Goal: Task Accomplishment & Management: Complete application form

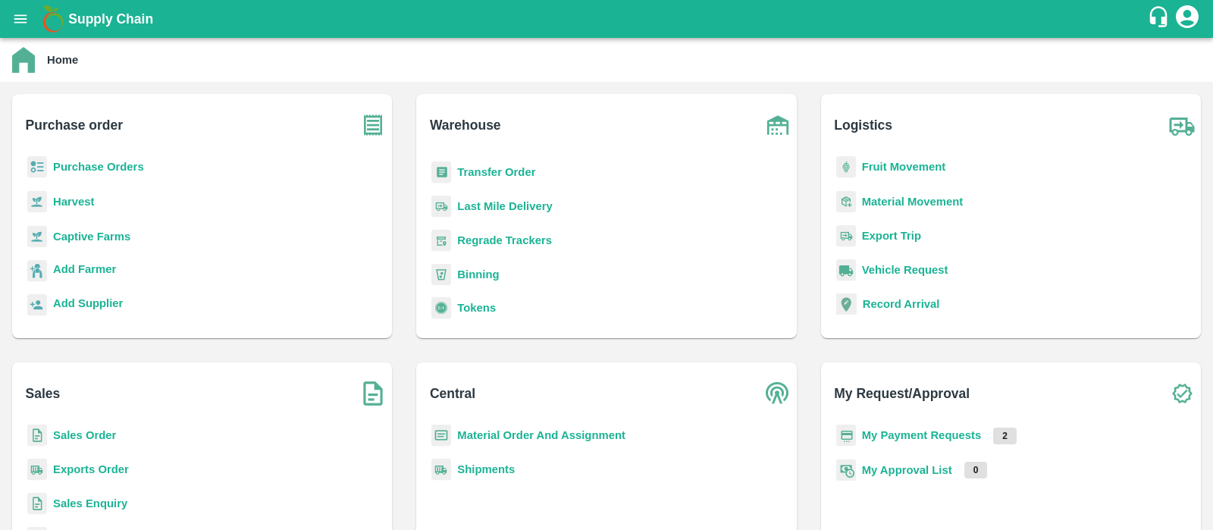
scroll to position [197, 0]
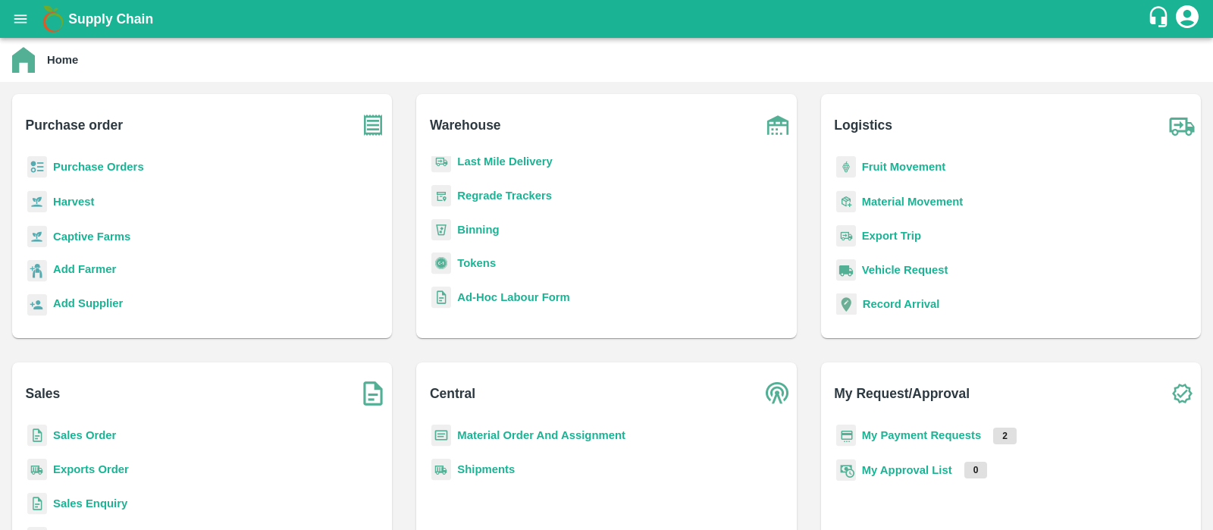
click at [477, 260] on b "Tokens" at bounding box center [476, 263] width 39 height 12
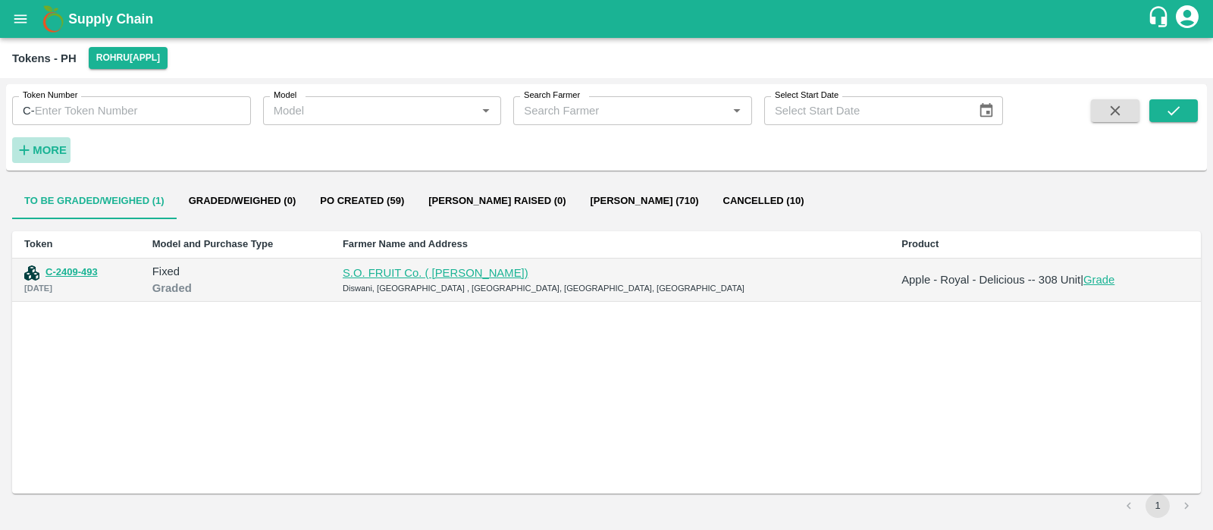
click at [55, 146] on strong "More" at bounding box center [50, 150] width 34 height 12
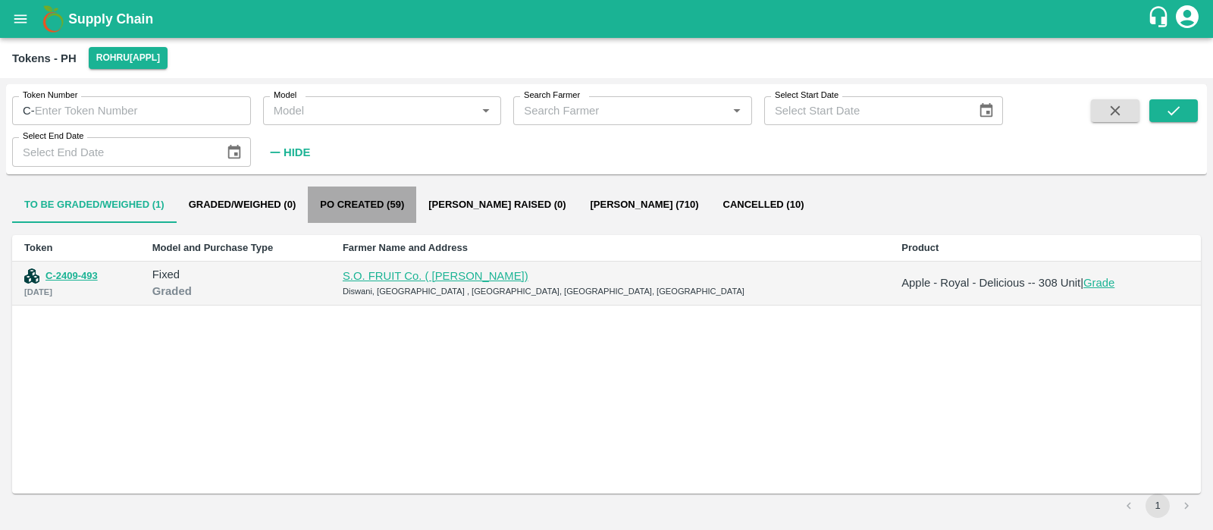
click at [378, 214] on button "Po Created (59)" at bounding box center [362, 205] width 108 height 36
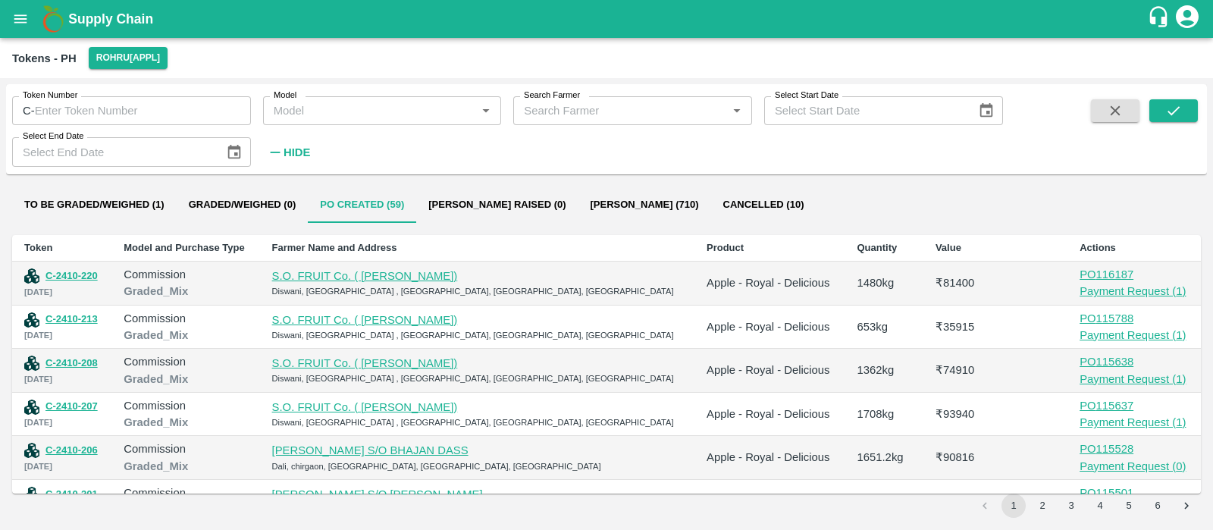
scroll to position [202, 0]
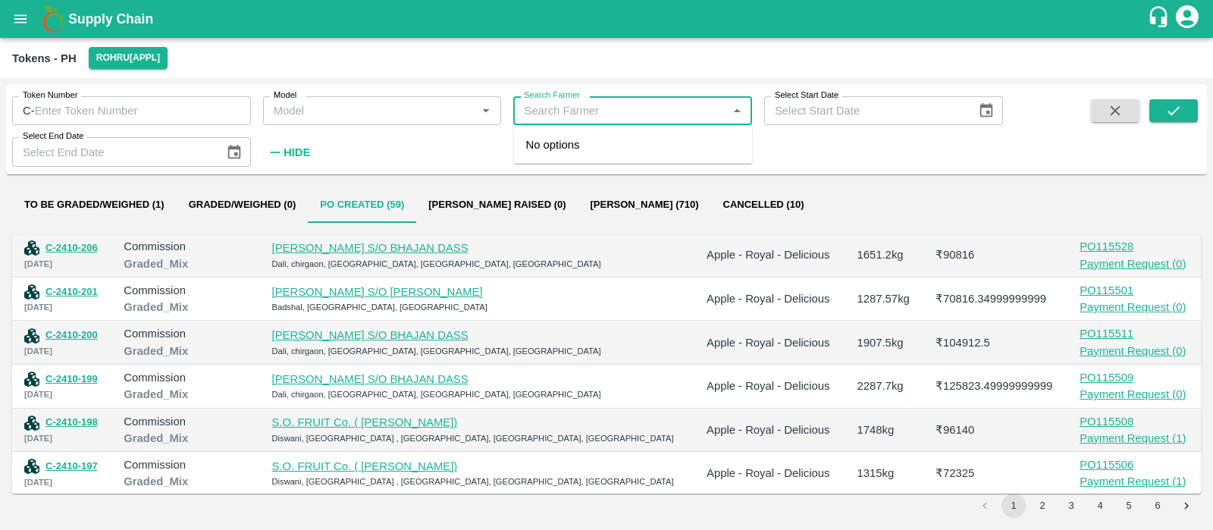
click at [553, 104] on input "Search Farmer" at bounding box center [620, 111] width 205 height 20
click at [653, 155] on div "JAI SINGH MEHTA-9816422684" at bounding box center [633, 153] width 239 height 43
type input "JAI SINGH MEHTA-9816422684"
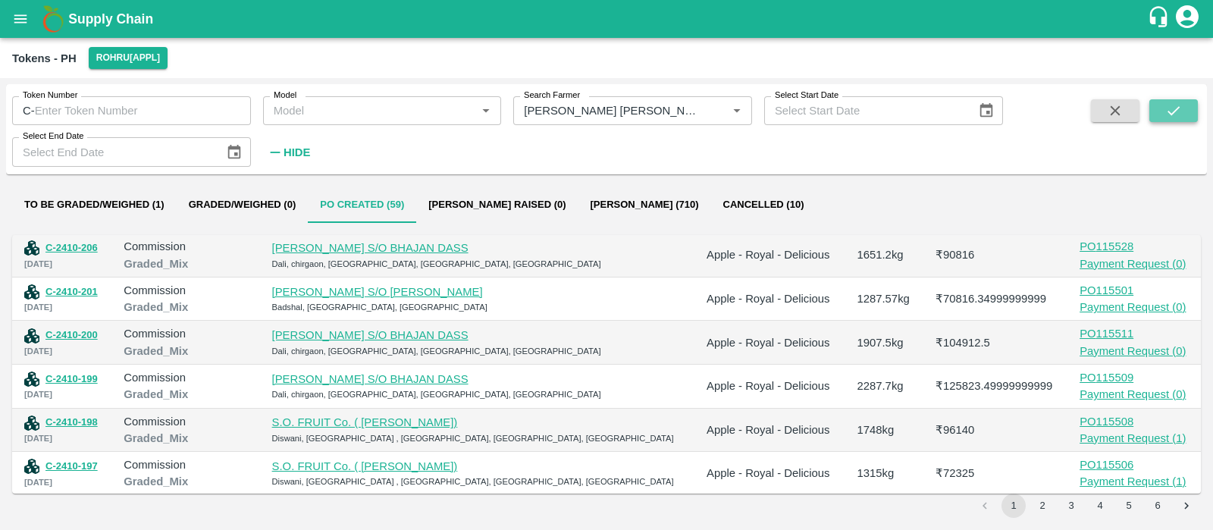
click at [1171, 114] on icon "submit" at bounding box center [1174, 110] width 12 height 9
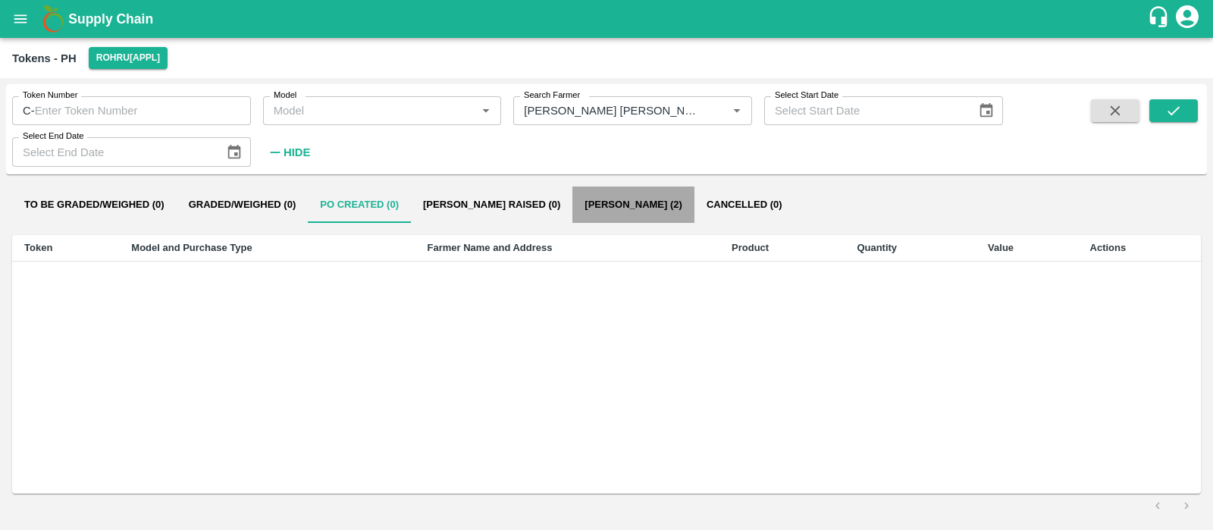
click at [591, 210] on button "Bill Pr Paid (2)" at bounding box center [633, 205] width 122 height 36
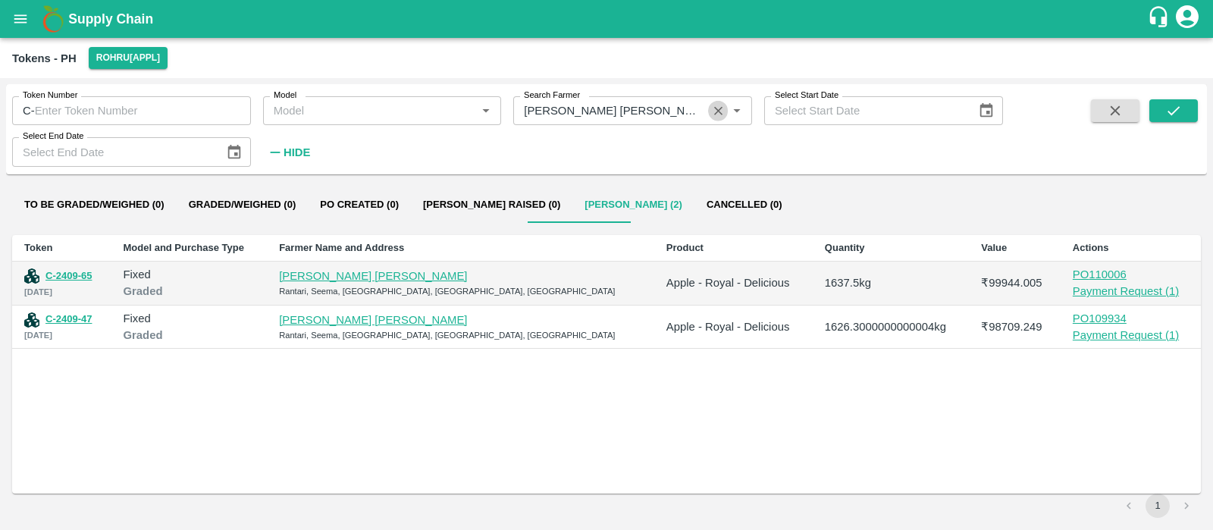
click at [713, 111] on icon "Clear" at bounding box center [718, 111] width 14 height 14
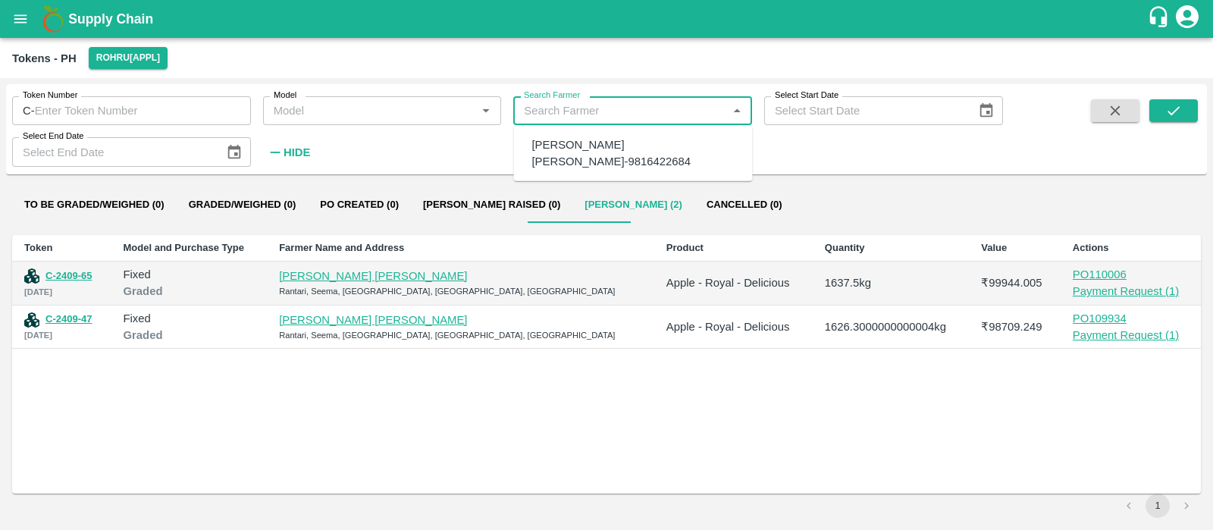
click at [652, 115] on input "Search Farmer" at bounding box center [620, 111] width 205 height 20
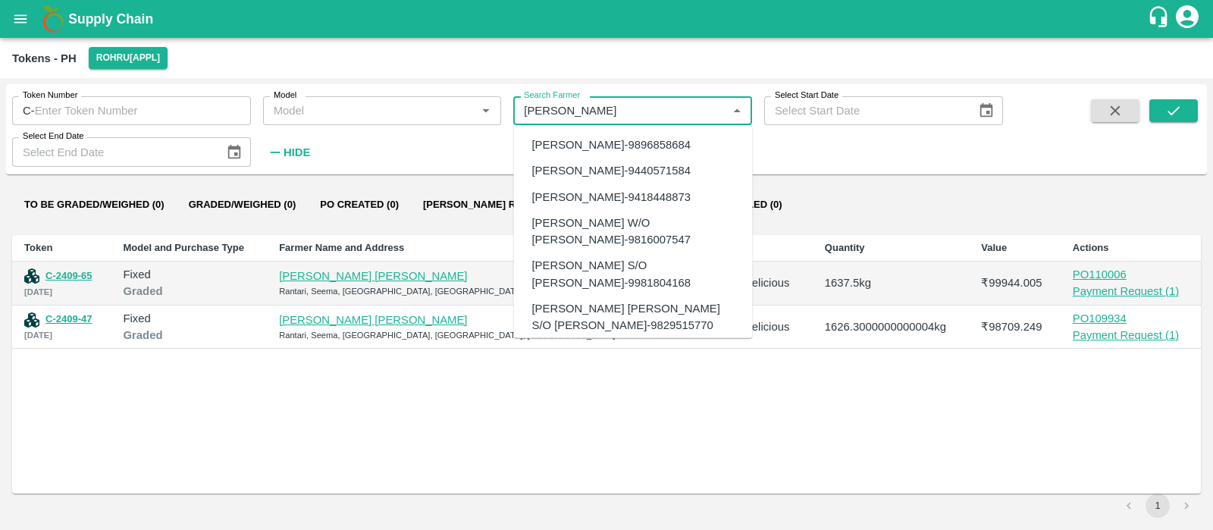
click at [671, 136] on div "DINESH KUMAR-9896858684" at bounding box center [611, 144] width 159 height 17
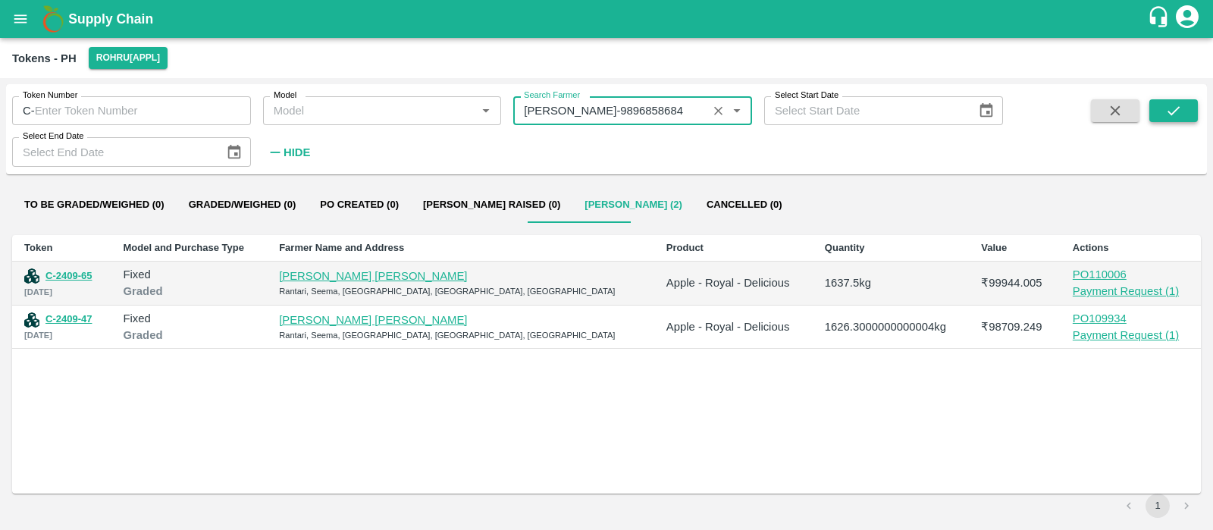
type input "DINESH KUMAR-9896858684"
click at [1180, 114] on icon "submit" at bounding box center [1173, 110] width 17 height 17
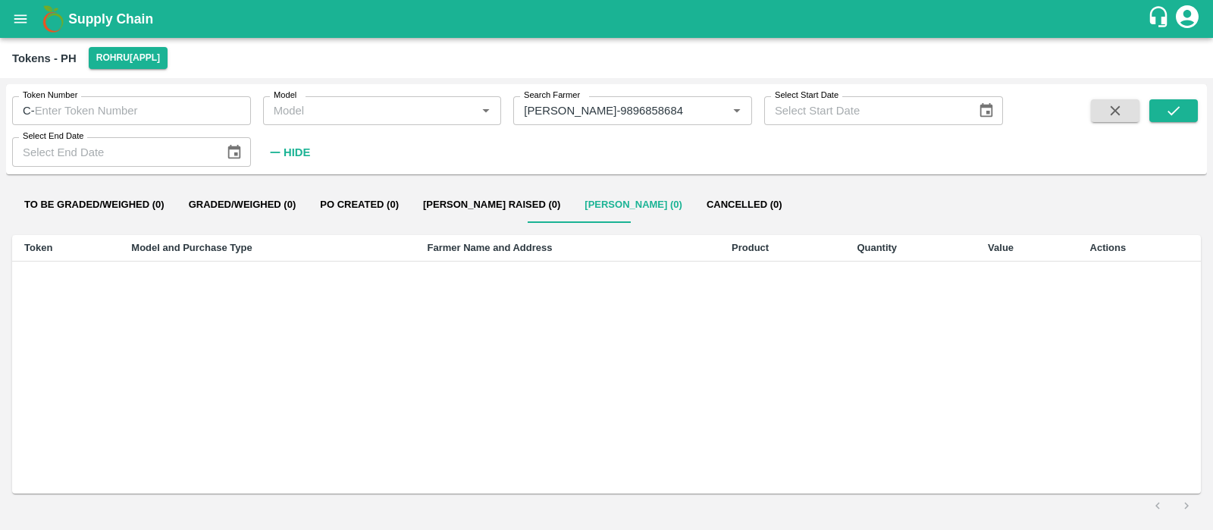
click at [715, 114] on icon "Clear" at bounding box center [718, 111] width 8 height 8
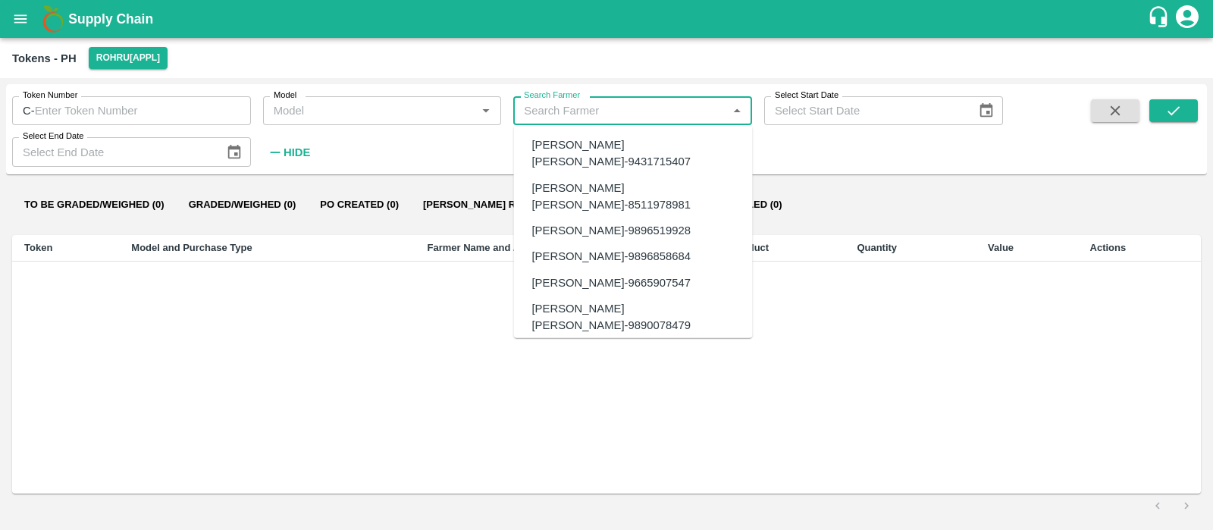
click at [666, 115] on input "Search Farmer" at bounding box center [620, 111] width 205 height 20
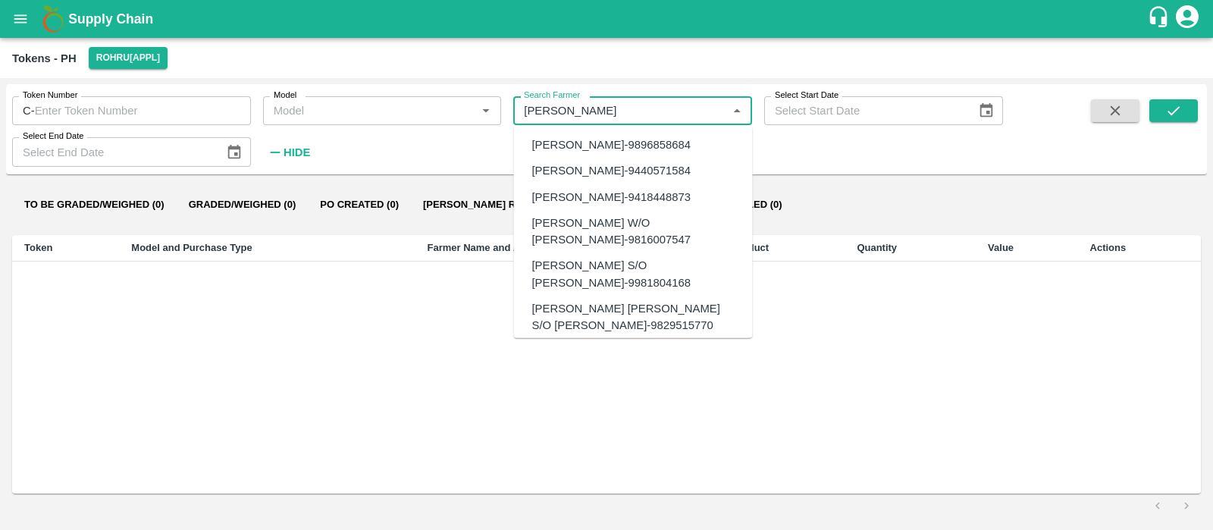
click at [680, 194] on div "Dinesh kumar-9418448873" at bounding box center [633, 196] width 239 height 26
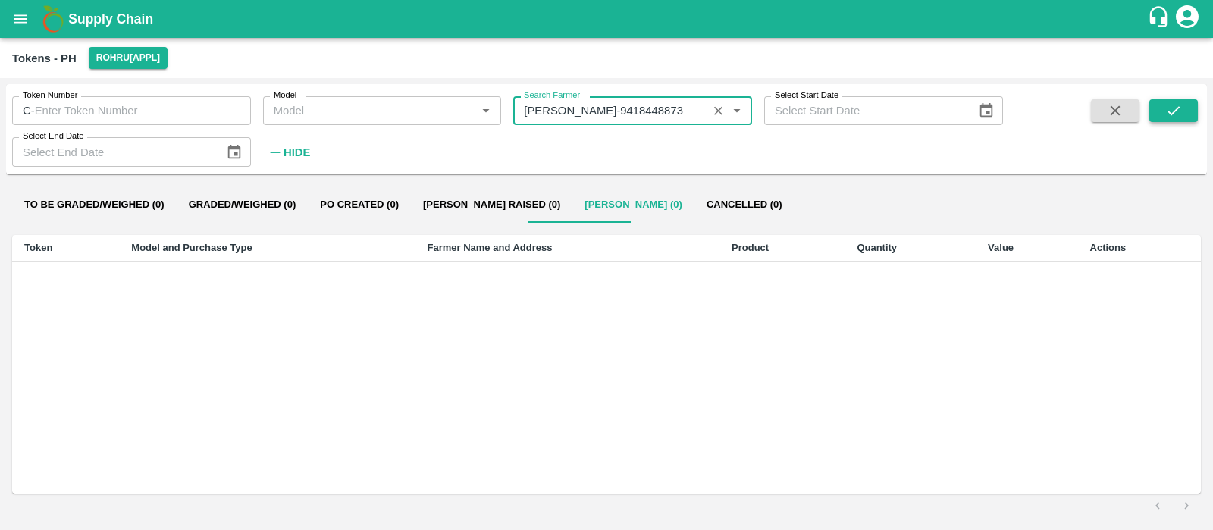
click at [1175, 111] on icon "submit" at bounding box center [1174, 110] width 12 height 9
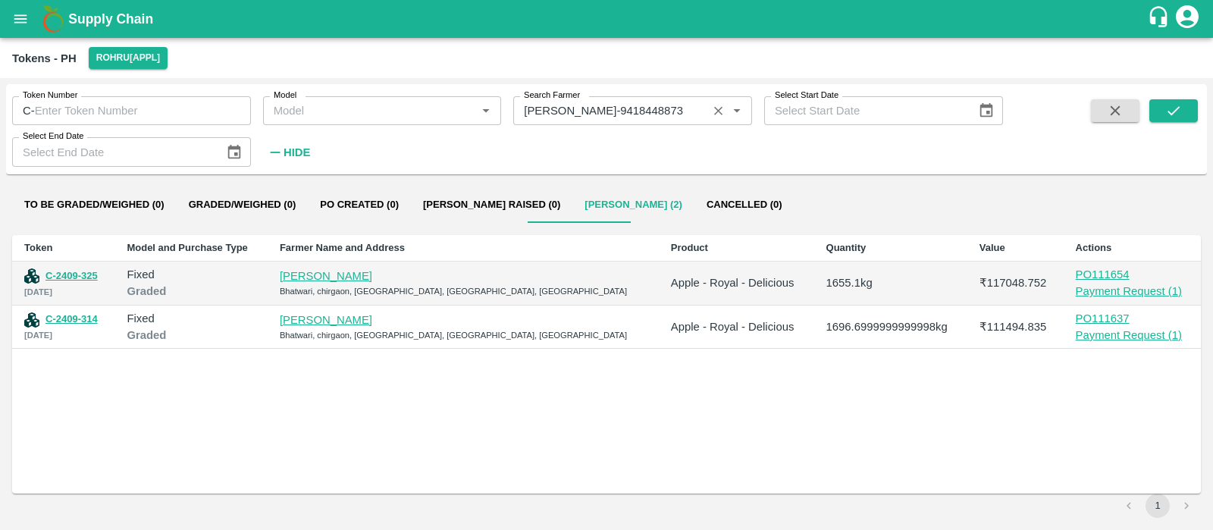
click at [654, 111] on input "Search Farmer" at bounding box center [610, 111] width 185 height 20
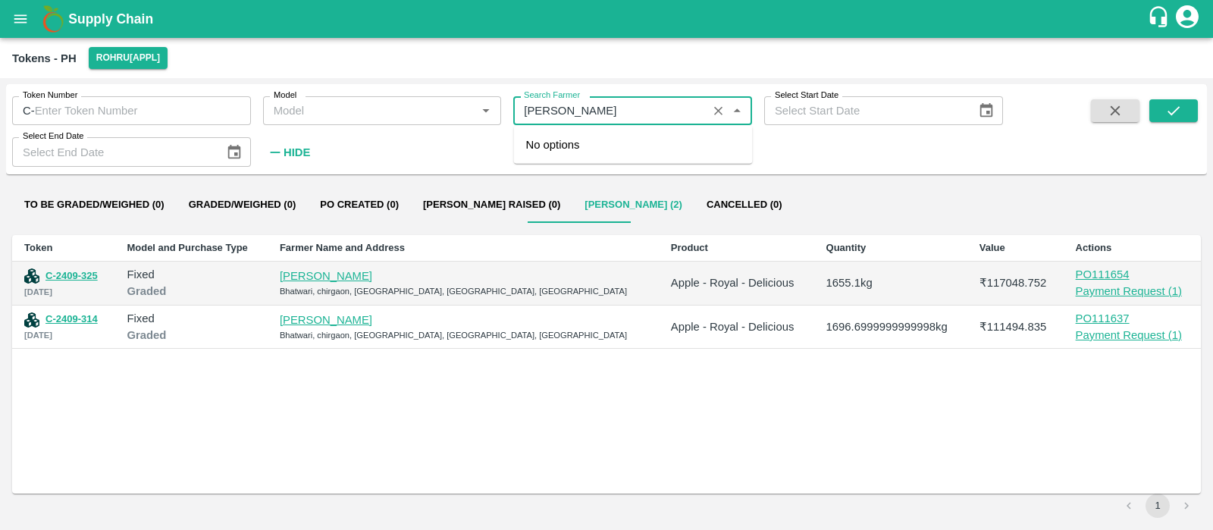
type input "karam chand"
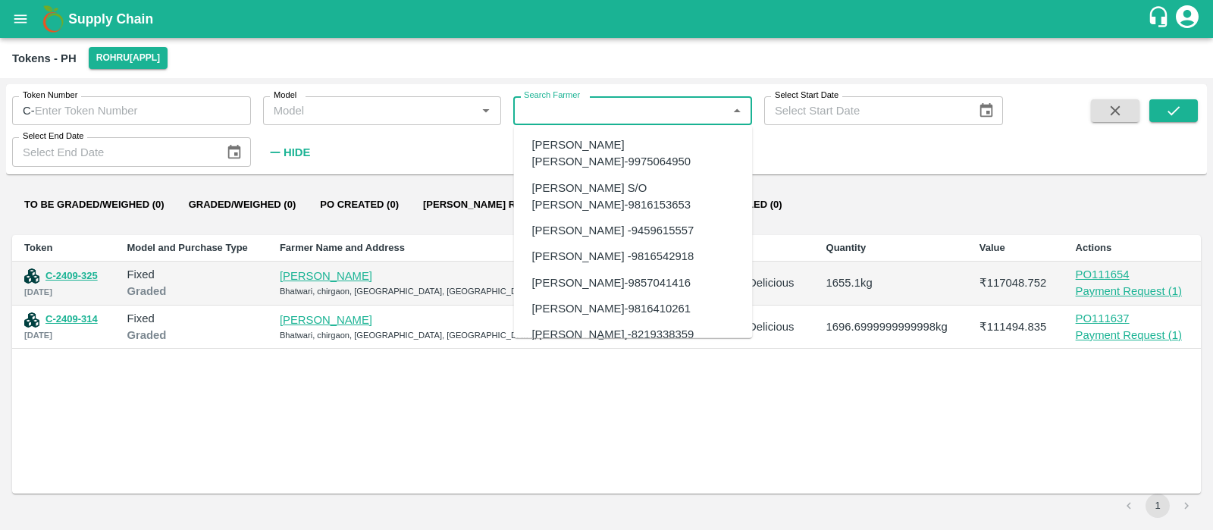
click at [643, 183] on div "Karam Chand S/O Hari Ram-9816153653" at bounding box center [636, 196] width 208 height 34
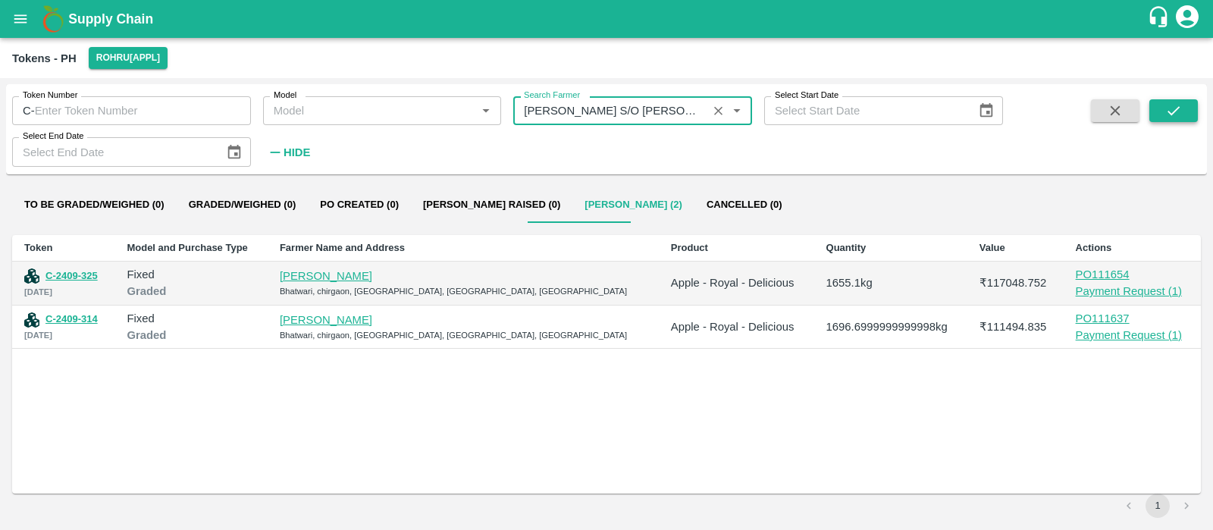
type input "Karam Chand S/O Hari Ram-9816153653"
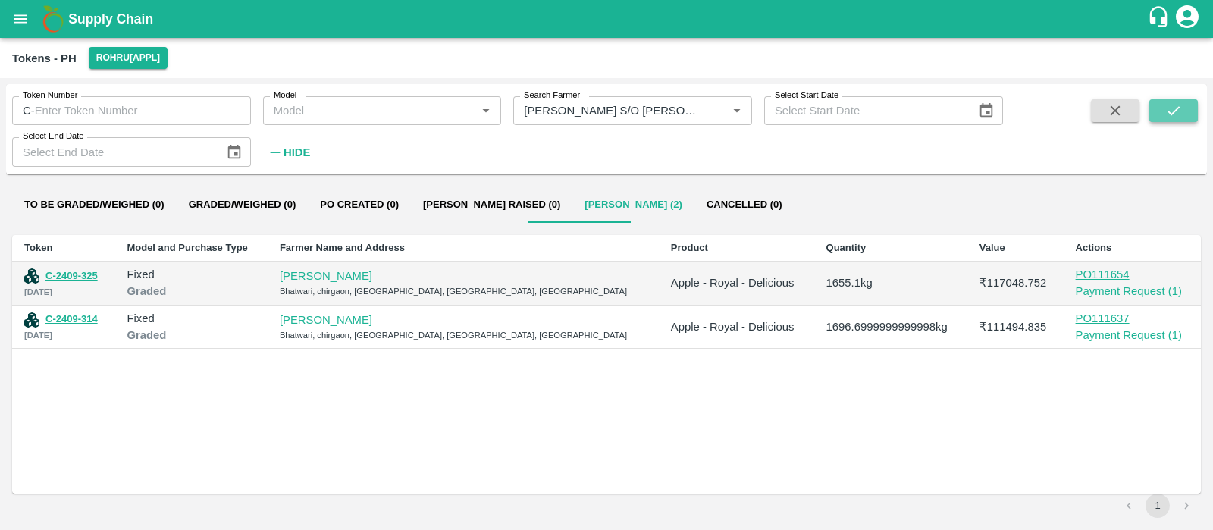
click at [1156, 109] on button "submit" at bounding box center [1173, 110] width 49 height 23
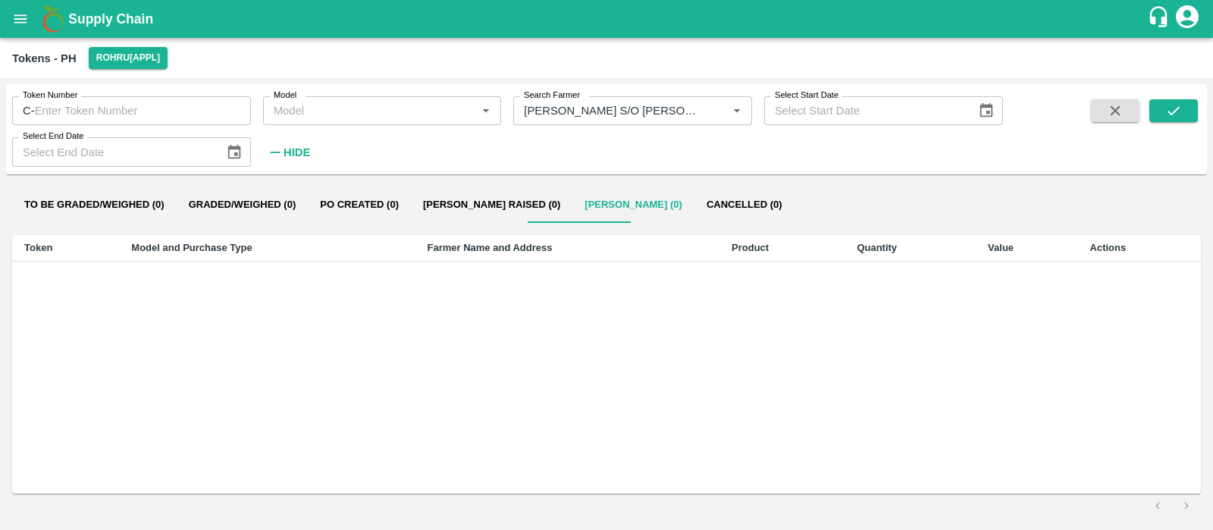
click at [716, 112] on icon "Clear" at bounding box center [718, 111] width 8 height 8
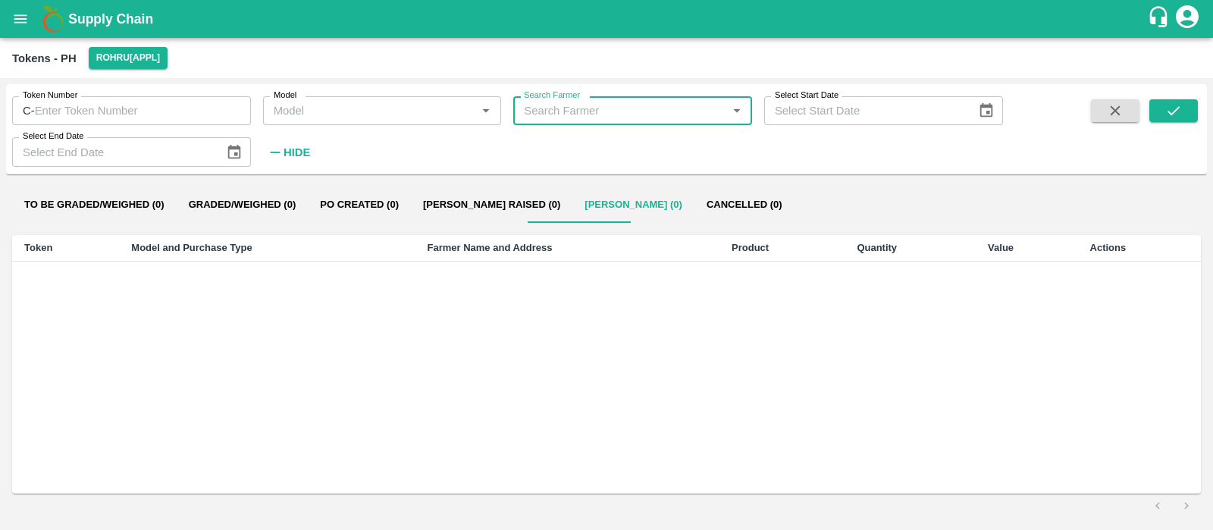
scroll to position [0, 0]
paste input "[PERSON_NAME]"
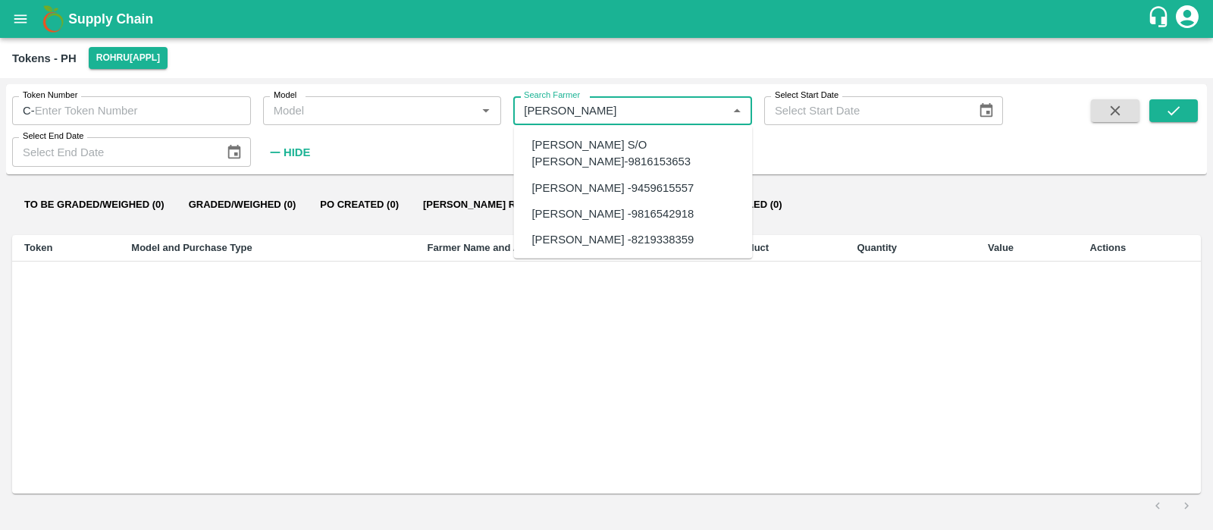
click at [625, 180] on div "Karam Chand -9459615557" at bounding box center [613, 187] width 162 height 17
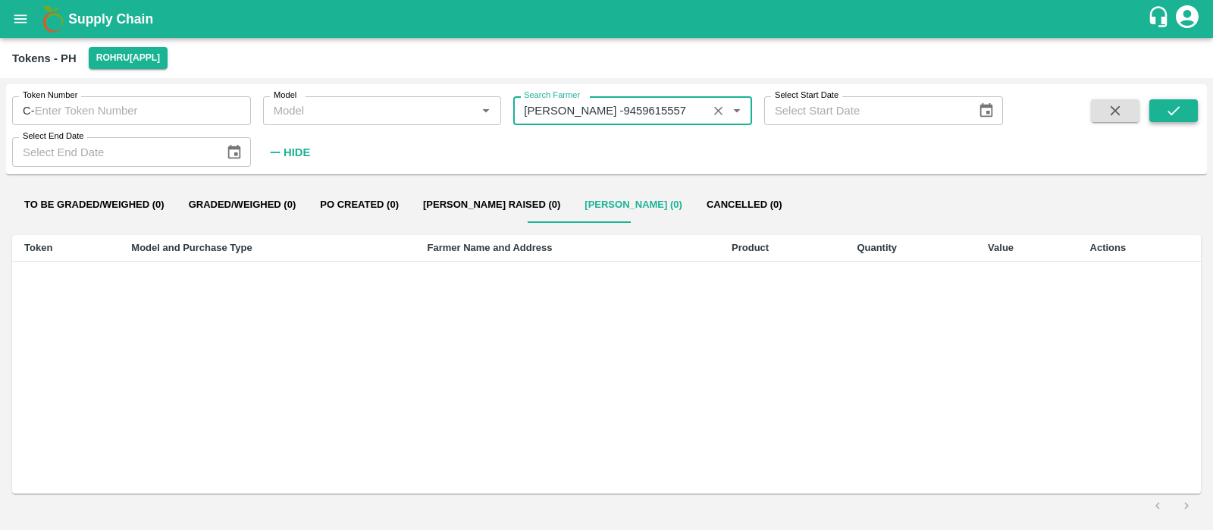
type input "Karam Chand -9459615557"
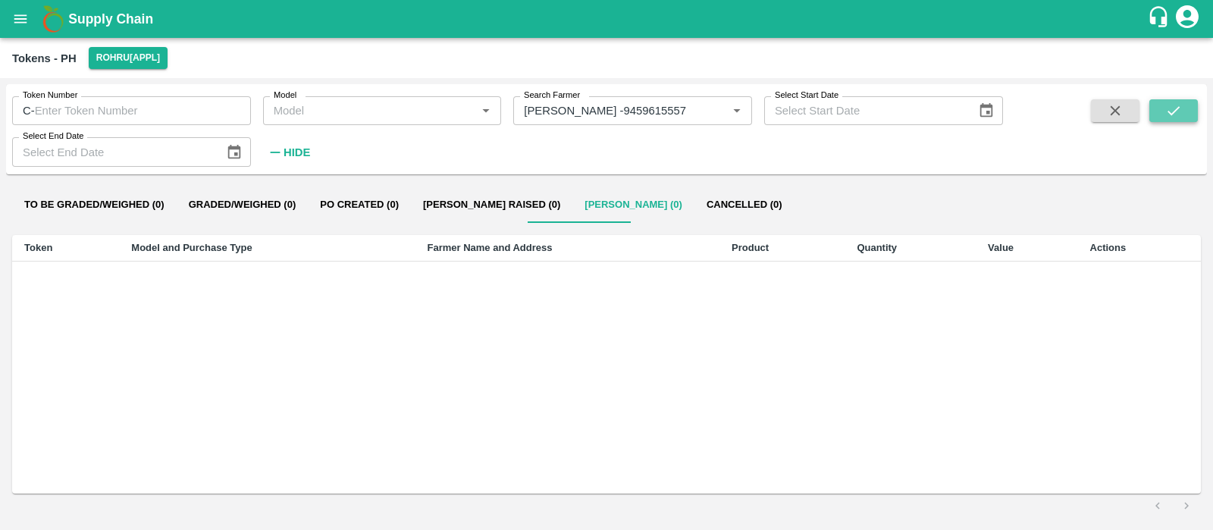
click at [1177, 111] on icon "submit" at bounding box center [1173, 110] width 17 height 17
click at [719, 114] on icon "Clear" at bounding box center [718, 111] width 14 height 14
paste input "[PERSON_NAME]"
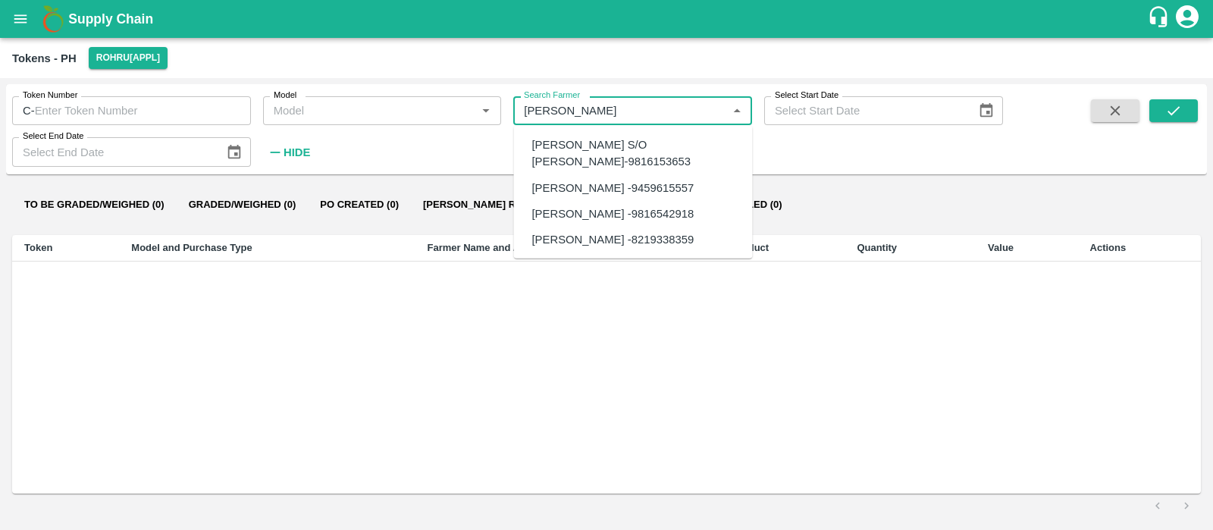
click at [636, 208] on div "Karam Chand -9816542918" at bounding box center [613, 213] width 162 height 17
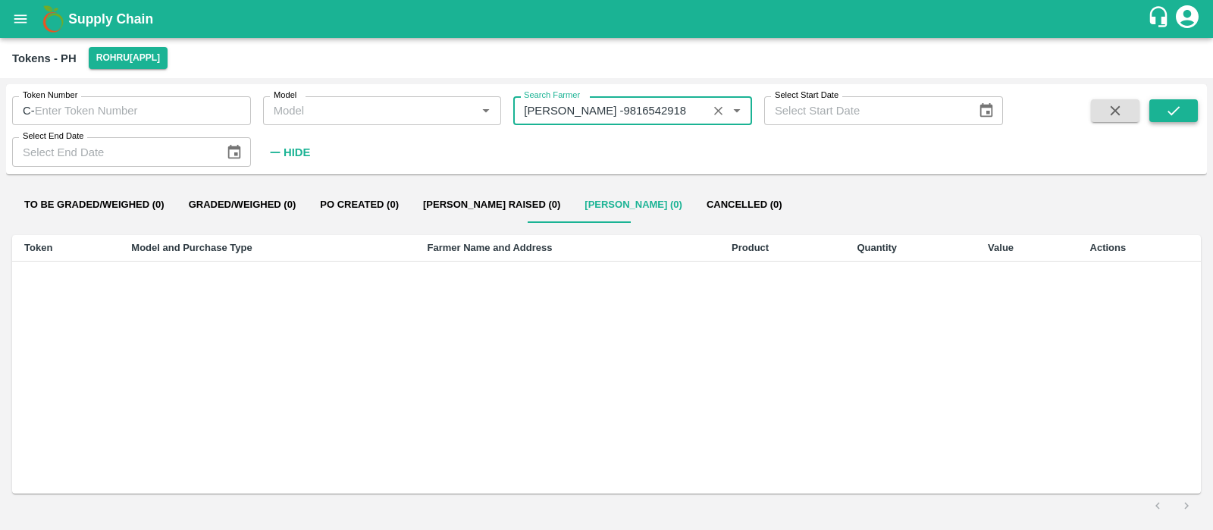
type input "Karam Chand -9816542918"
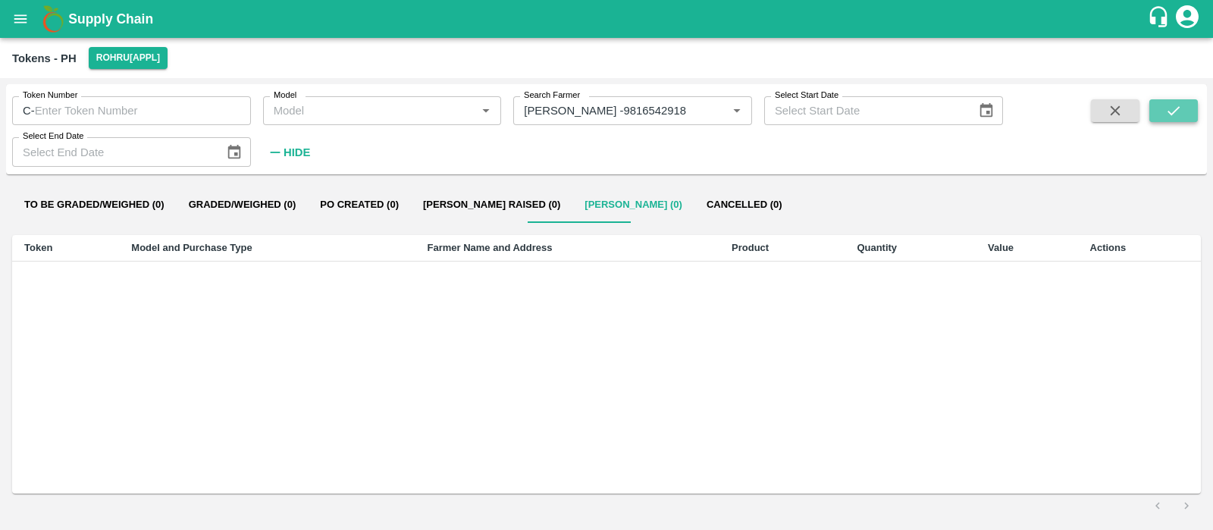
click at [1161, 119] on button "submit" at bounding box center [1173, 110] width 49 height 23
click at [714, 108] on icon "Clear" at bounding box center [718, 111] width 14 height 14
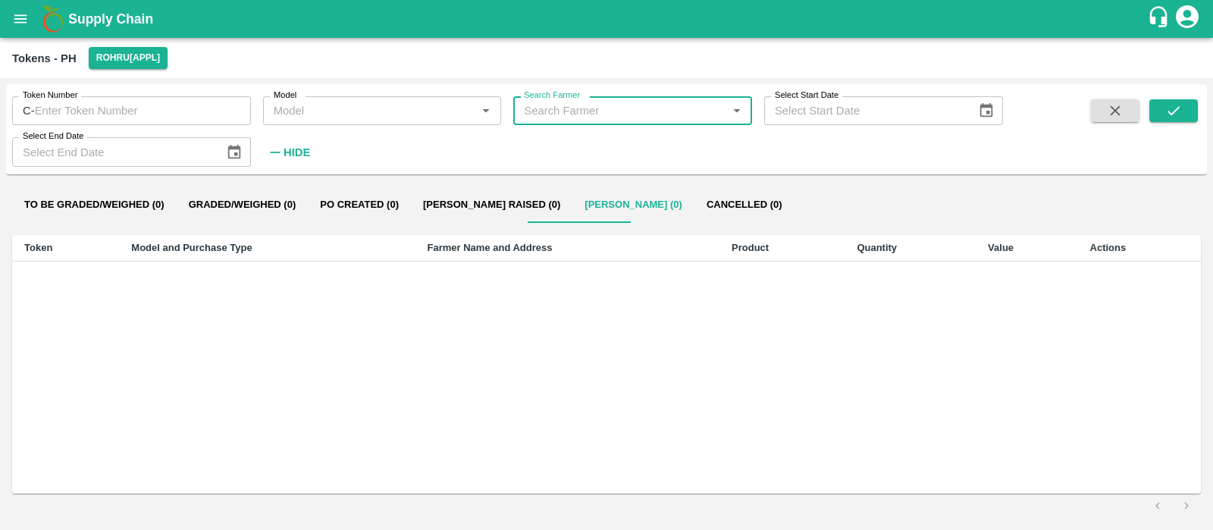
paste input "[PERSON_NAME]"
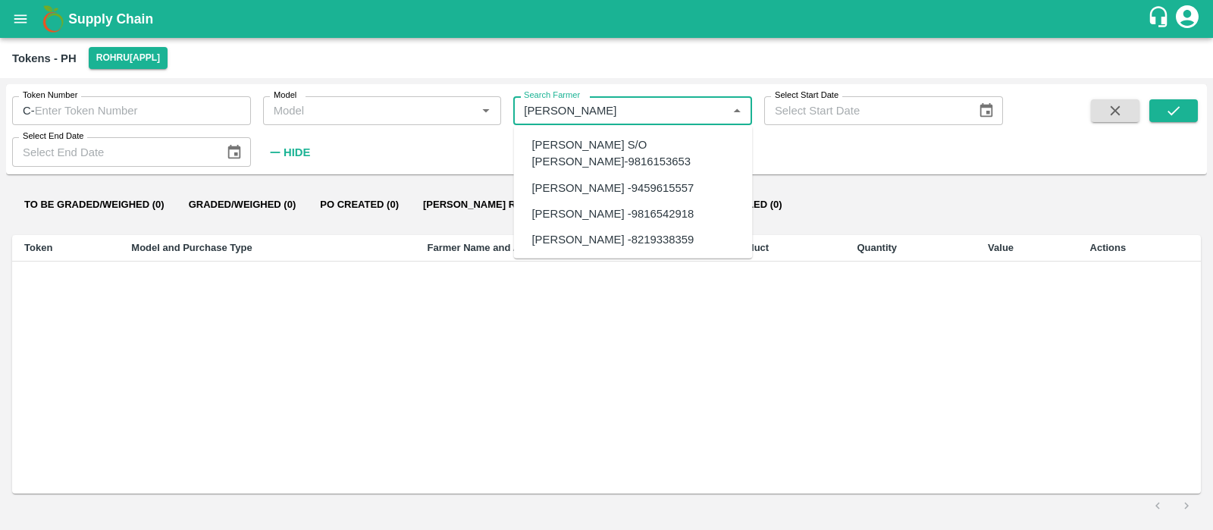
click at [660, 234] on div "Karam chand -8219338359" at bounding box center [613, 239] width 162 height 17
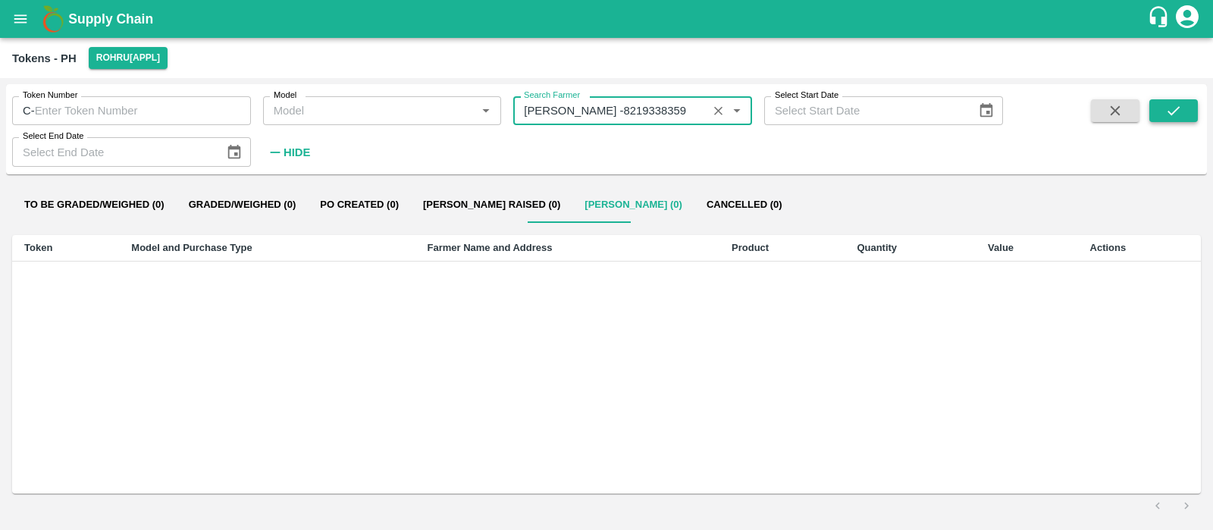
type input "Karam chand -8219338359"
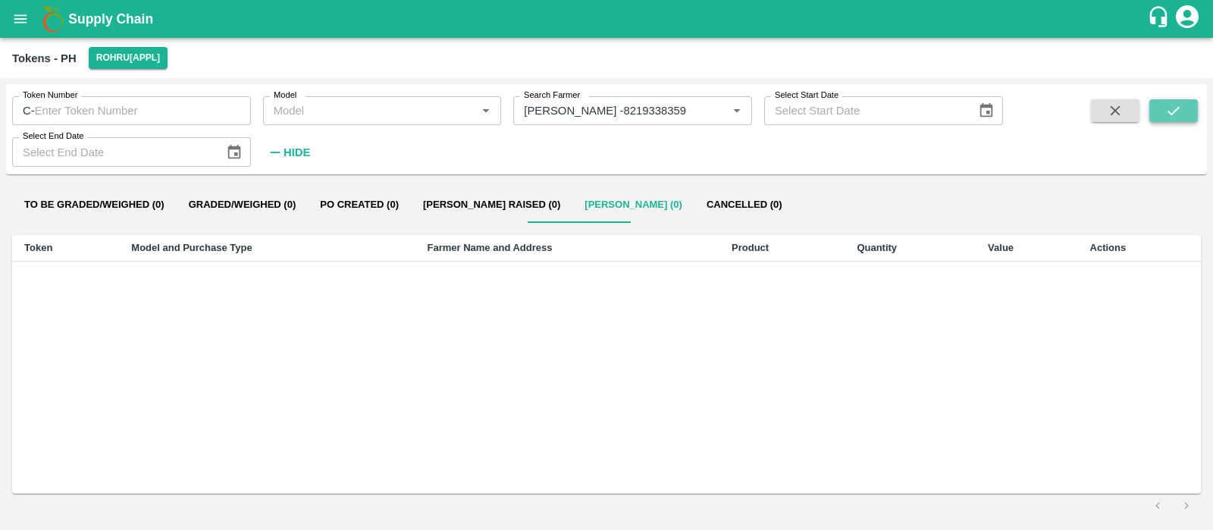
click at [1160, 115] on button "submit" at bounding box center [1173, 110] width 49 height 23
click at [127, 51] on button "Rohru[APPL]" at bounding box center [128, 58] width 79 height 22
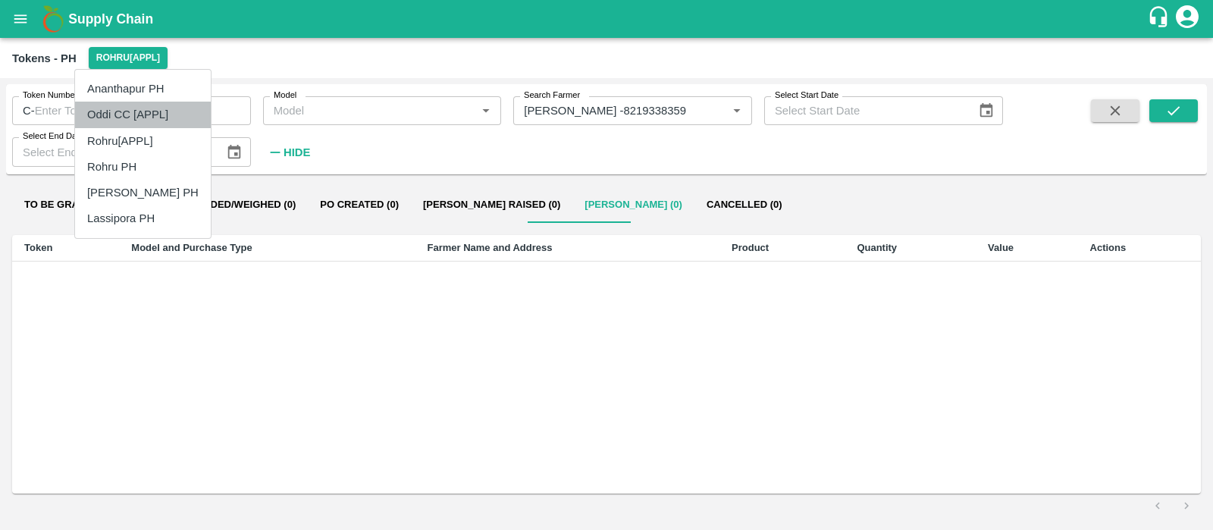
click at [144, 111] on li "Oddi CC [APPL]" at bounding box center [143, 115] width 136 height 26
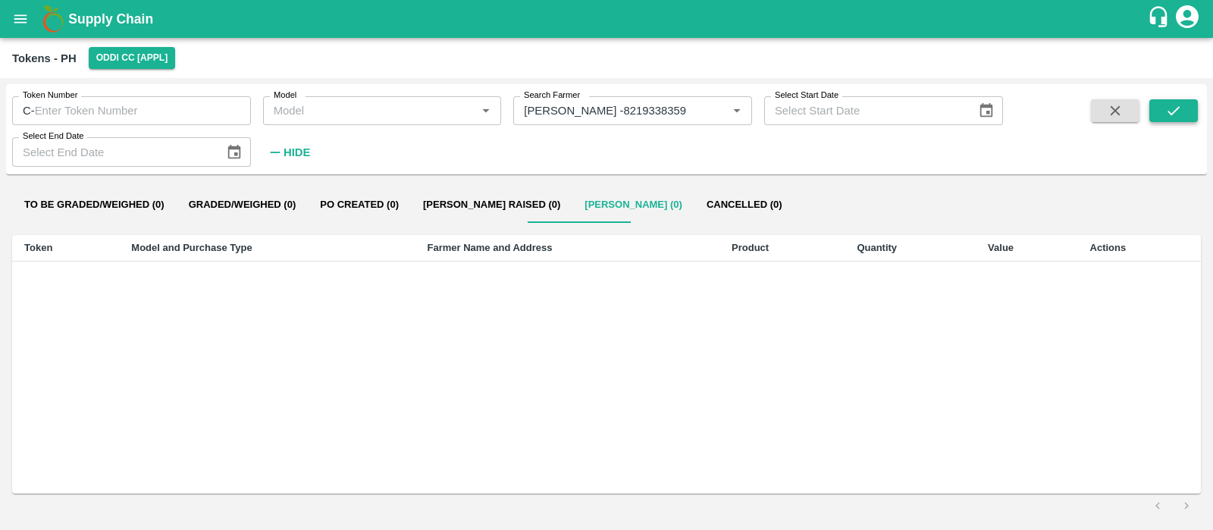
click at [1177, 108] on icon "submit" at bounding box center [1174, 110] width 12 height 9
click at [718, 117] on icon "Clear" at bounding box center [718, 111] width 14 height 14
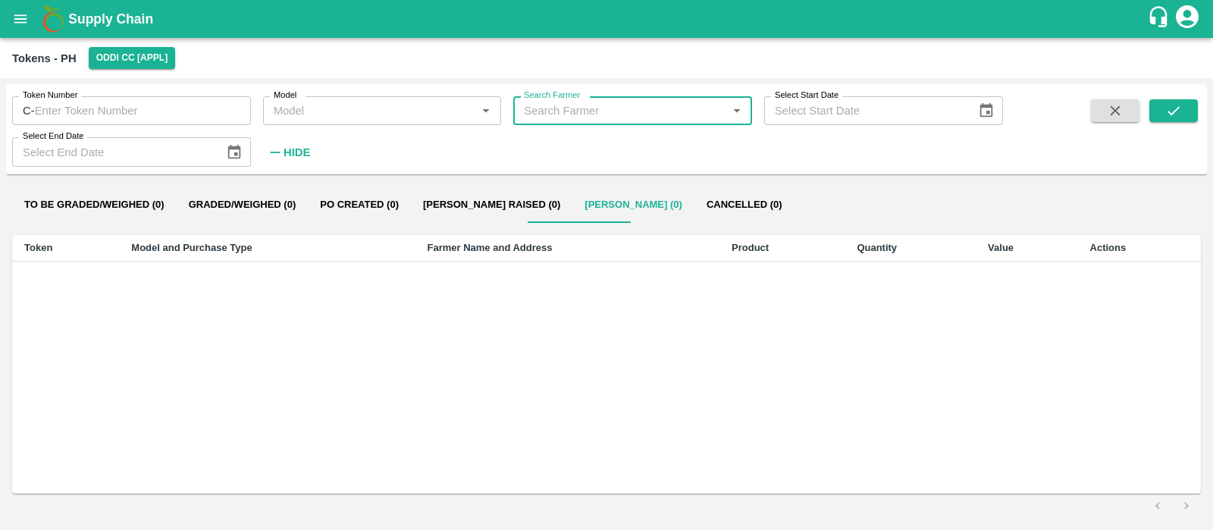
paste input "115625"
type input "115625"
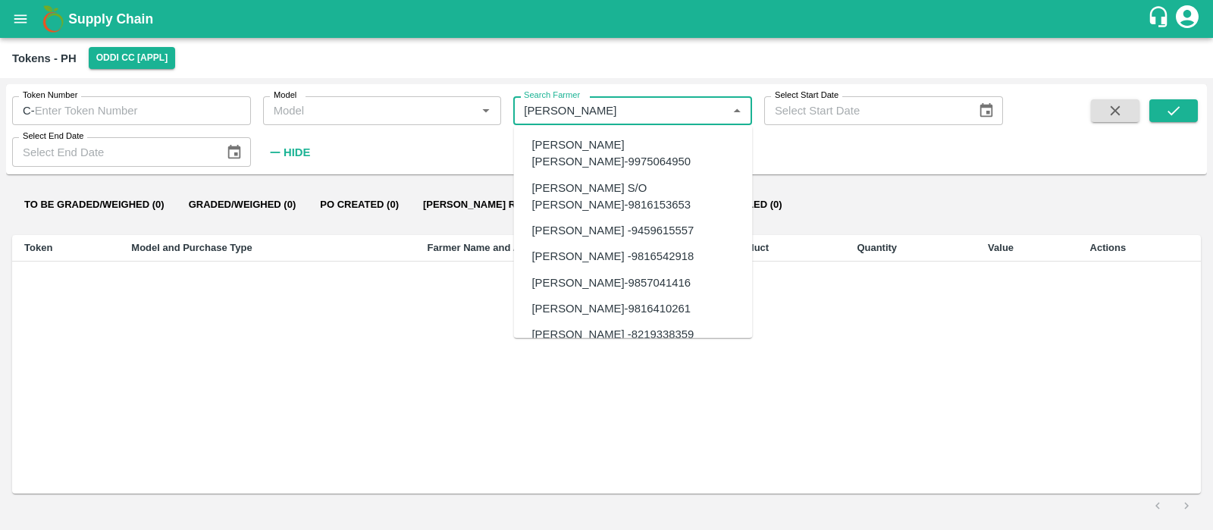
click at [659, 190] on div "Karam Chand S/O Hari Ram-9816153653" at bounding box center [636, 196] width 208 height 34
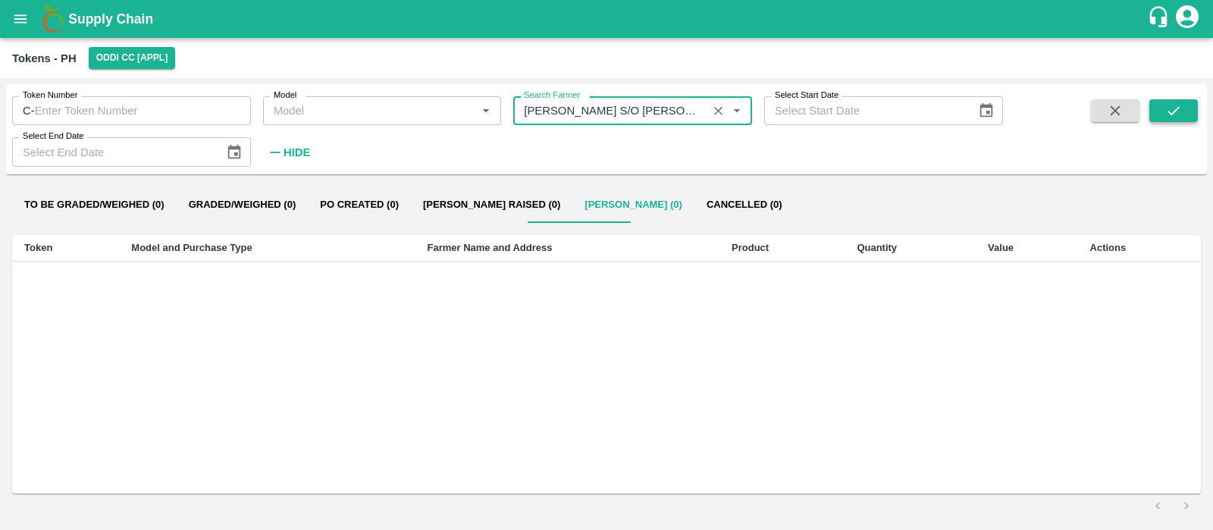
type input "Karam Chand S/O Hari Ram-9816153653"
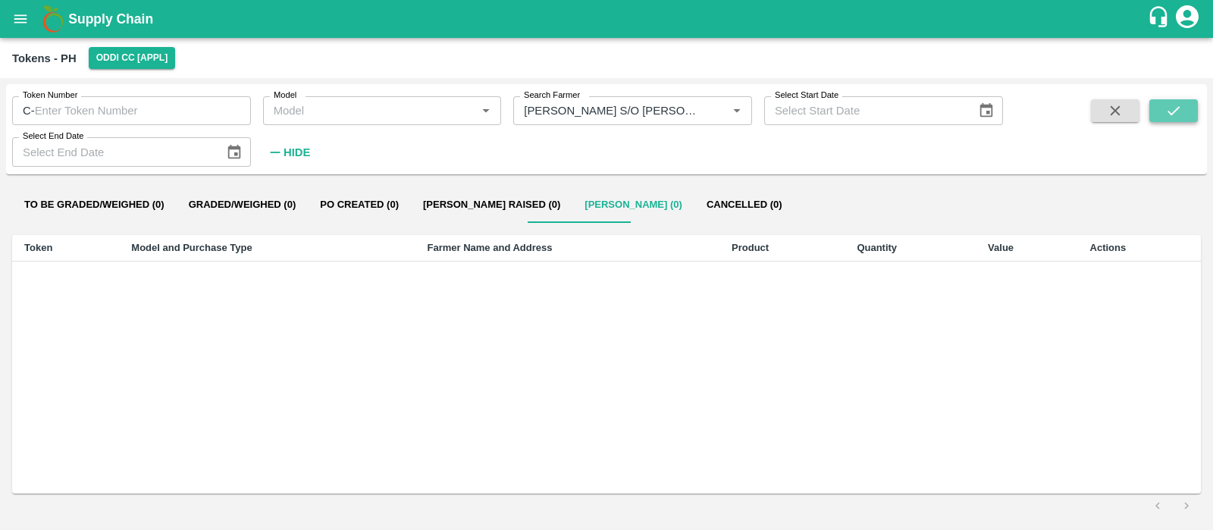
click at [1161, 111] on button "submit" at bounding box center [1173, 110] width 49 height 23
click at [723, 113] on icon "Clear" at bounding box center [718, 111] width 14 height 14
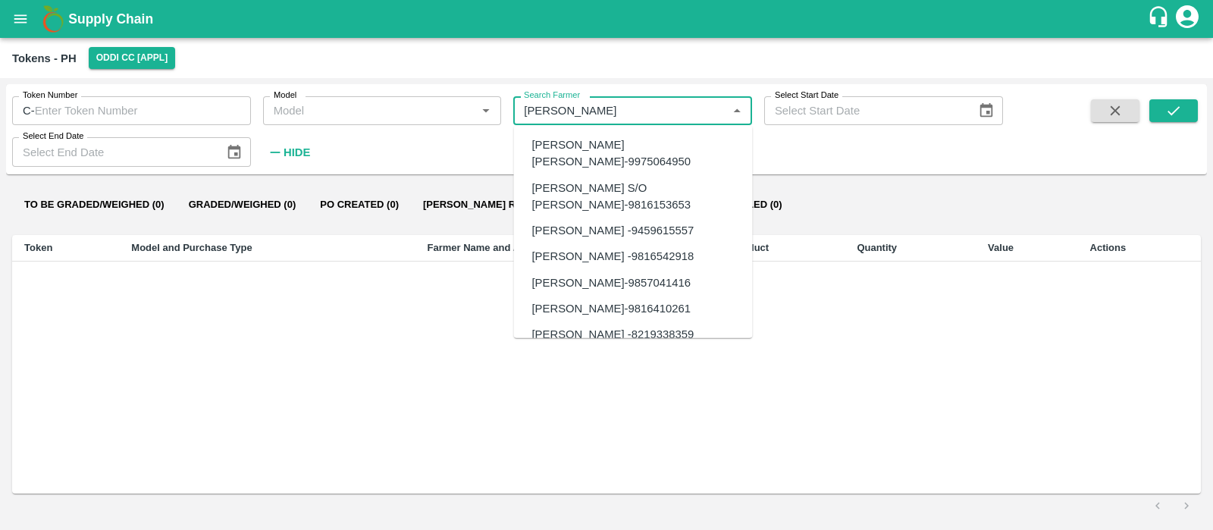
click at [642, 235] on div "Karam Chand -9459615557" at bounding box center [613, 230] width 162 height 17
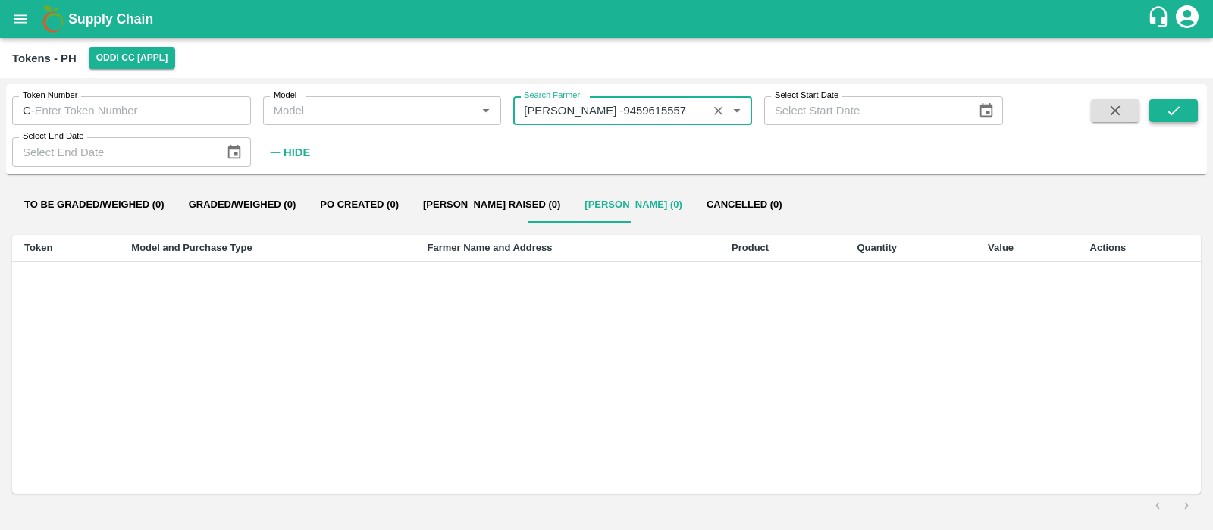
type input "Karam Chand -9459615557"
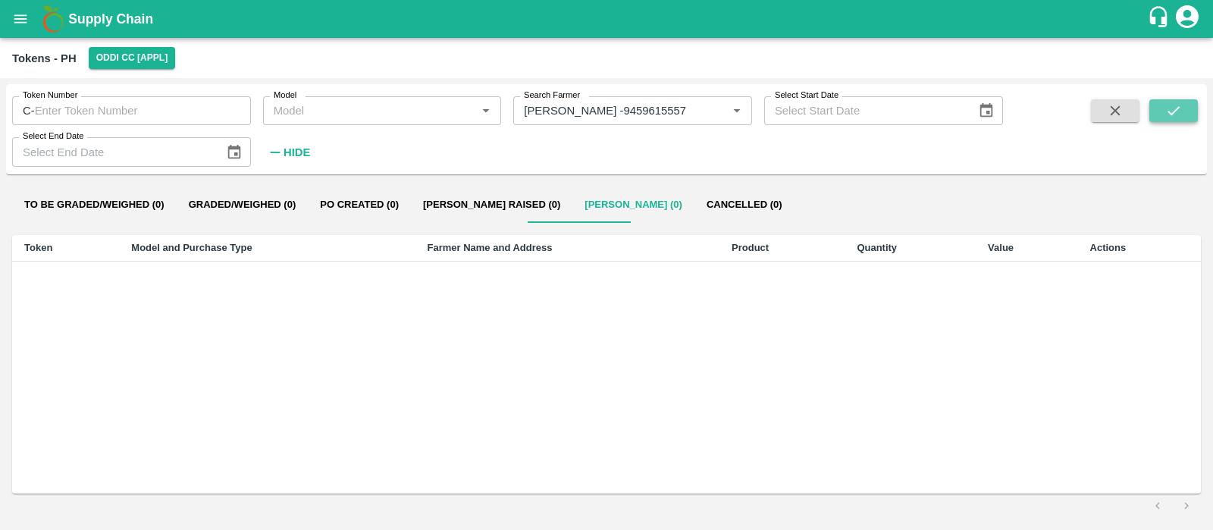
click at [1179, 112] on icon "submit" at bounding box center [1173, 110] width 17 height 17
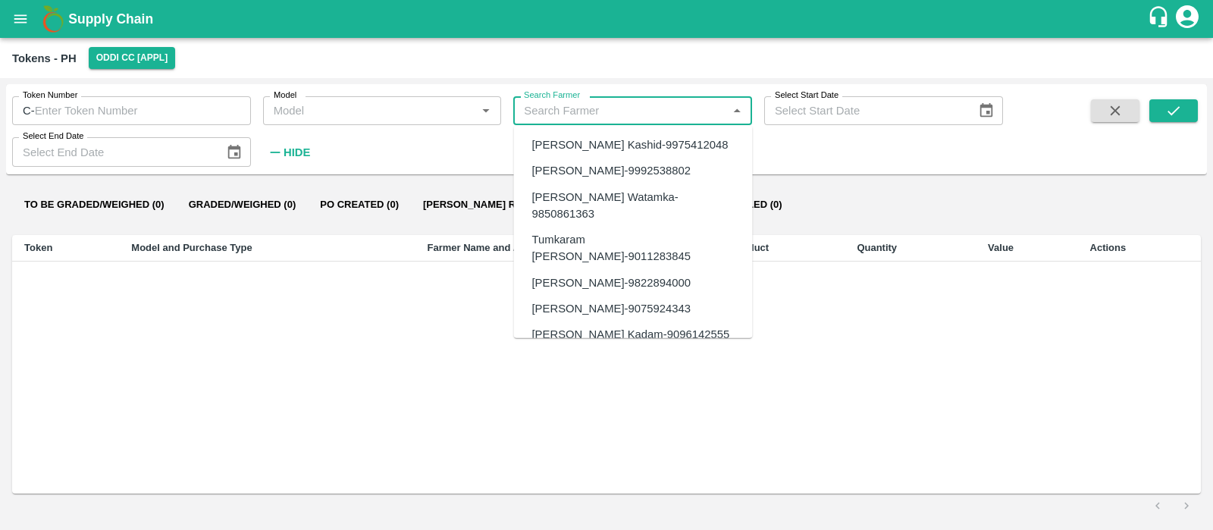
click at [709, 112] on input "Search Farmer" at bounding box center [620, 111] width 205 height 20
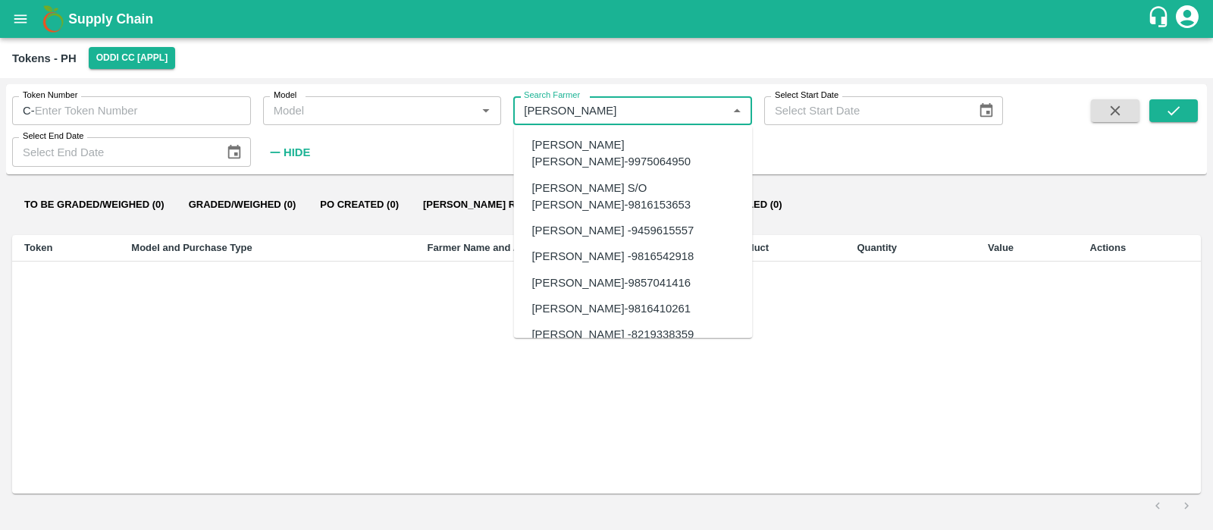
type input "[PERSON_NAME]"
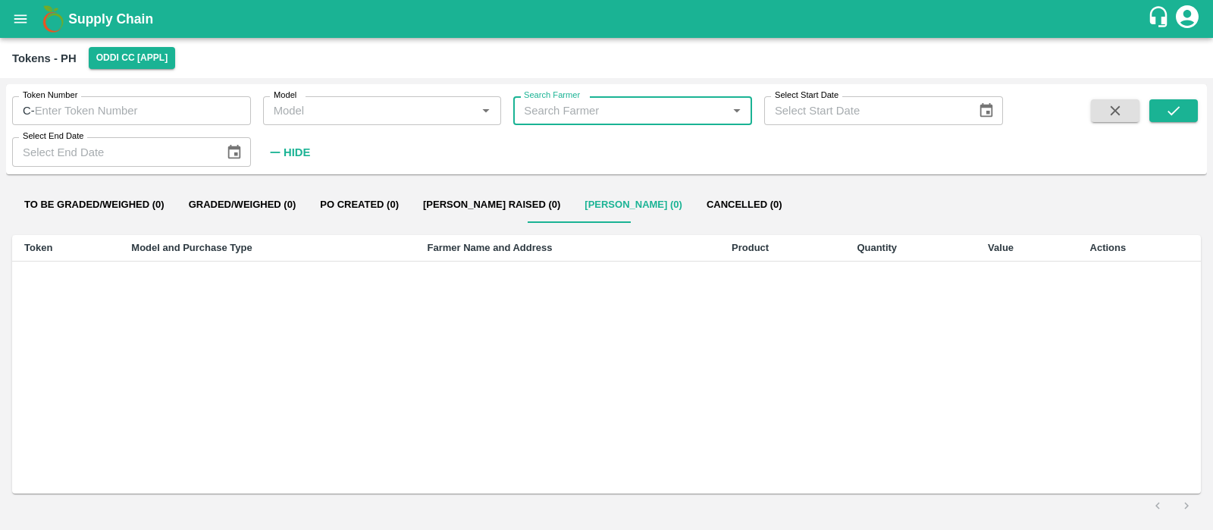
paste input "9816542918"
click at [655, 142] on div "Karam Chand -9816542918" at bounding box center [613, 144] width 162 height 17
type input "Karam Chand -9816542918"
click at [621, 121] on div "Search Farmer   *" at bounding box center [632, 110] width 239 height 29
paste input "9816542918"
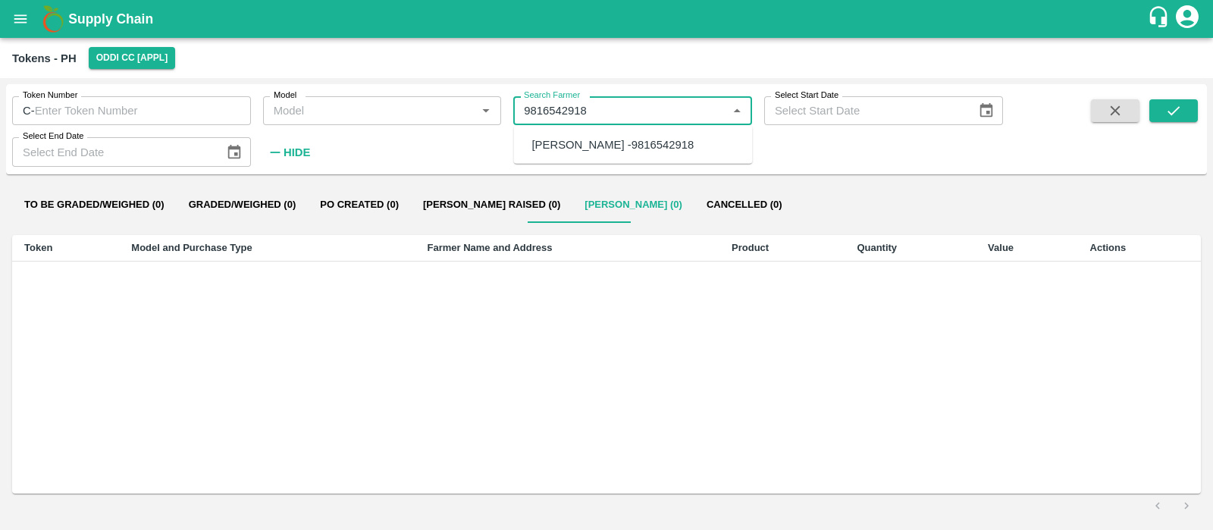
click at [651, 144] on div "Karam Chand -9816542918" at bounding box center [613, 144] width 162 height 17
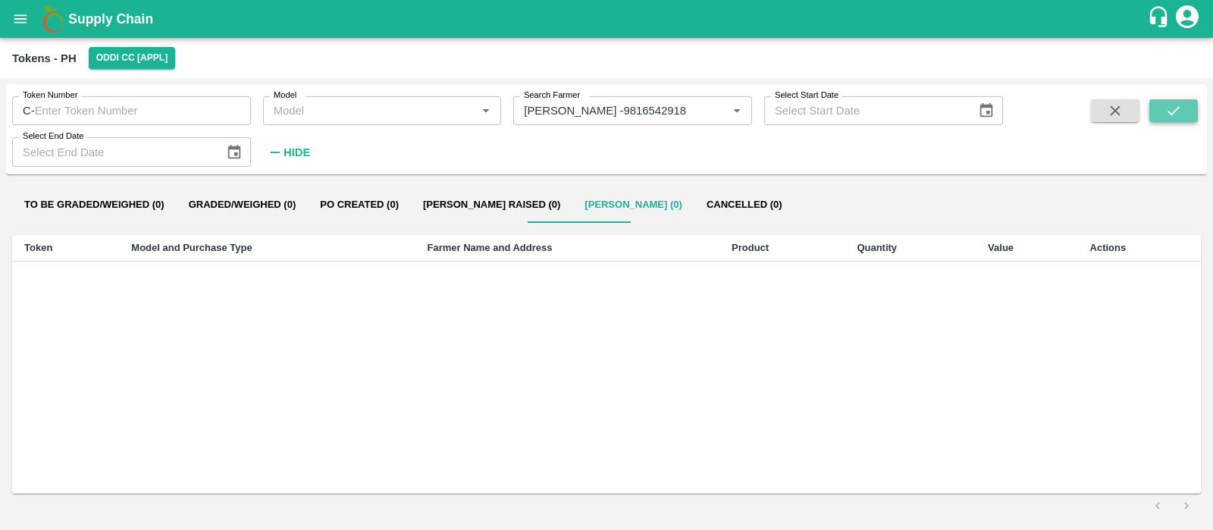
click at [1179, 108] on icon "submit" at bounding box center [1174, 110] width 12 height 9
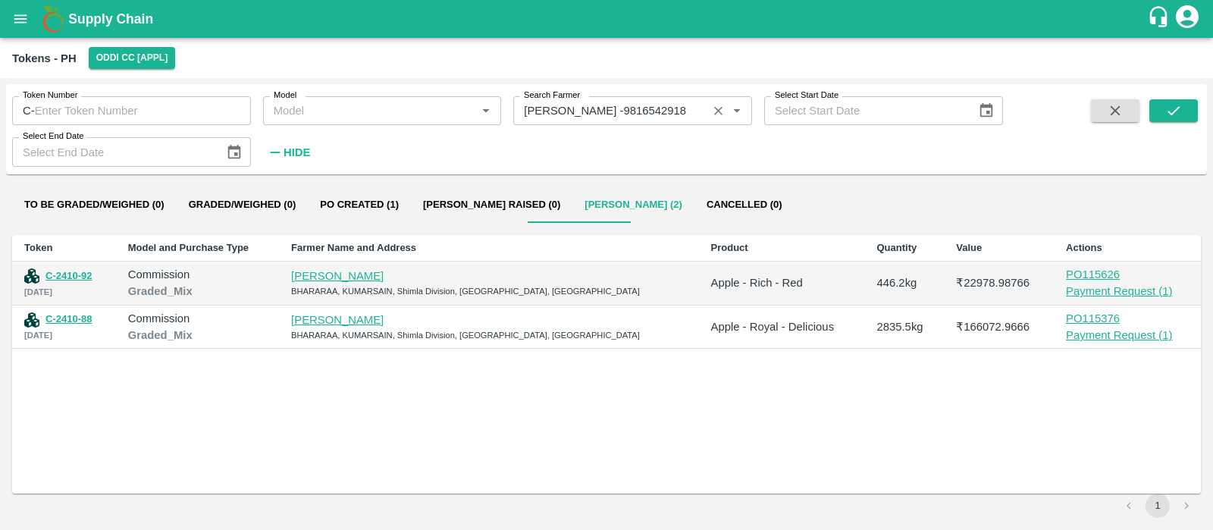
click at [570, 110] on input "Search Farmer" at bounding box center [610, 111] width 185 height 20
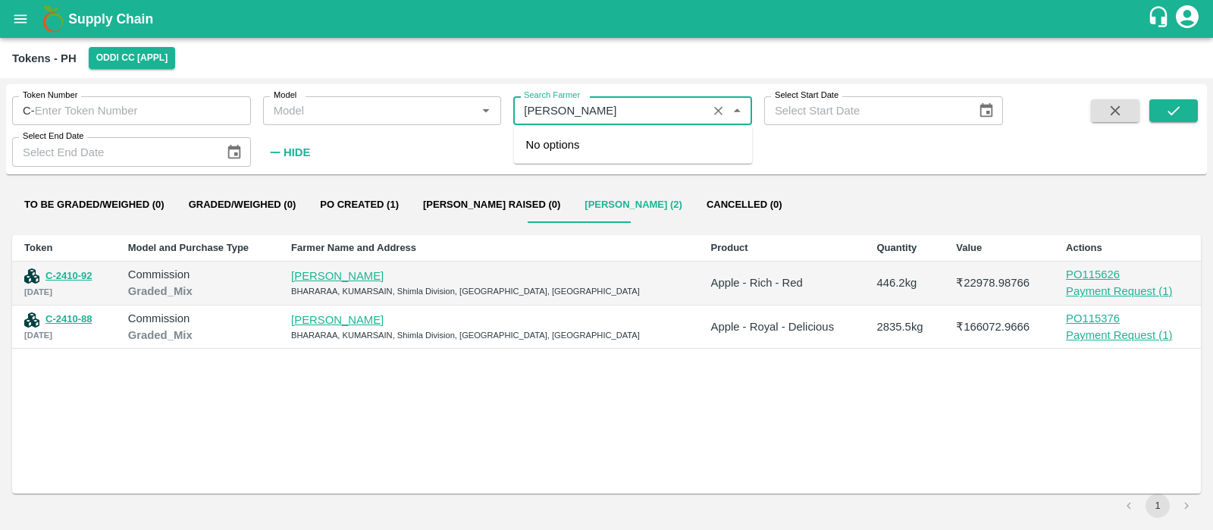
type input "anamika thakur"
click at [656, 152] on div "ANAMIKA THAKUR-8219054033" at bounding box center [611, 144] width 159 height 17
type input "ANAMIKA THAKUR-8219054033"
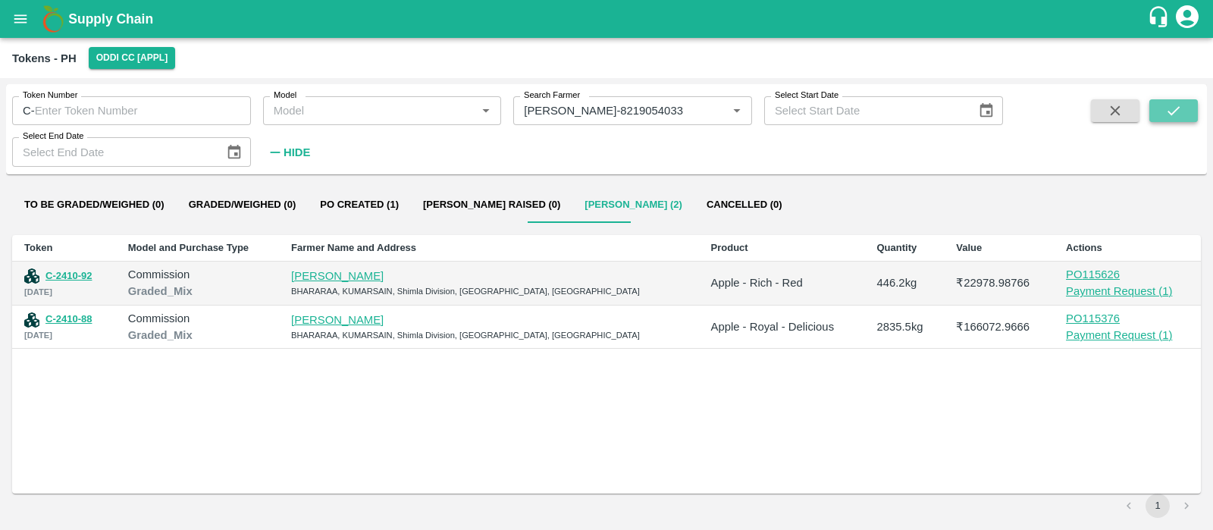
click at [1178, 111] on icon "submit" at bounding box center [1173, 110] width 17 height 17
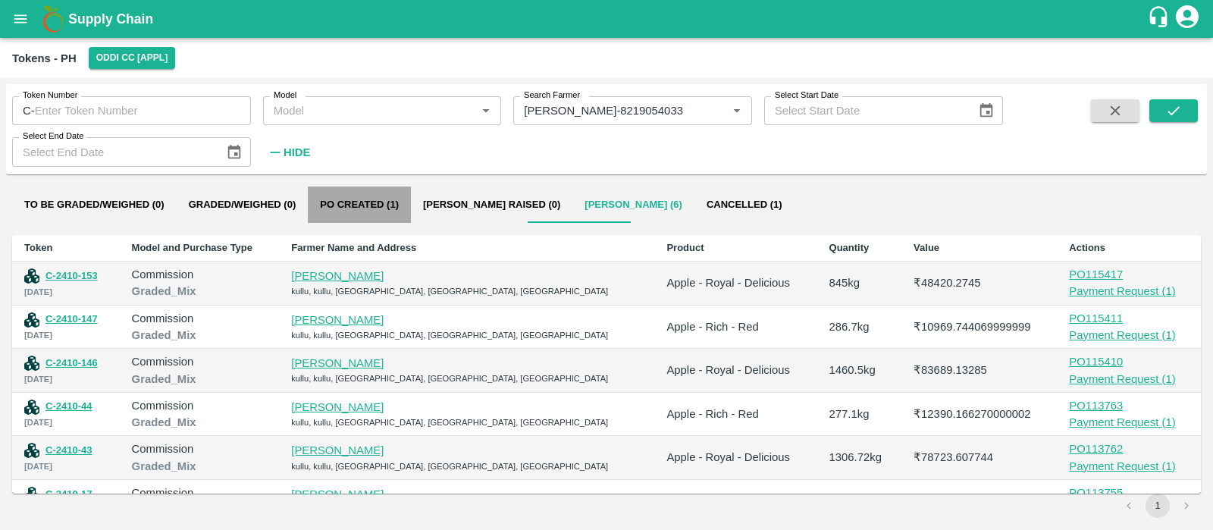
click at [357, 202] on button "Po Created (1)" at bounding box center [359, 205] width 103 height 36
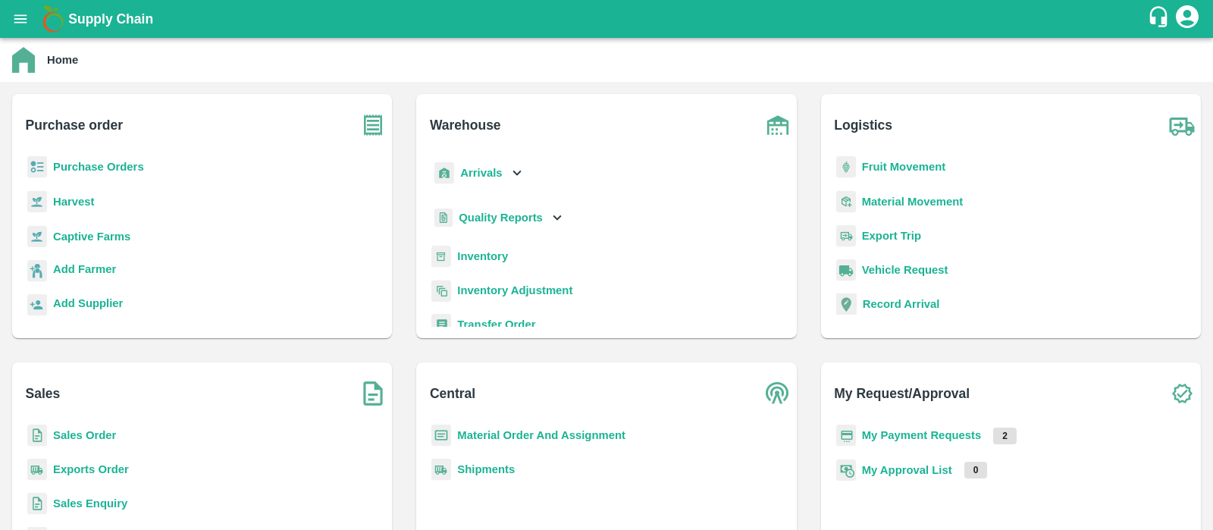
click at [115, 172] on b "Purchase Orders" at bounding box center [98, 167] width 91 height 12
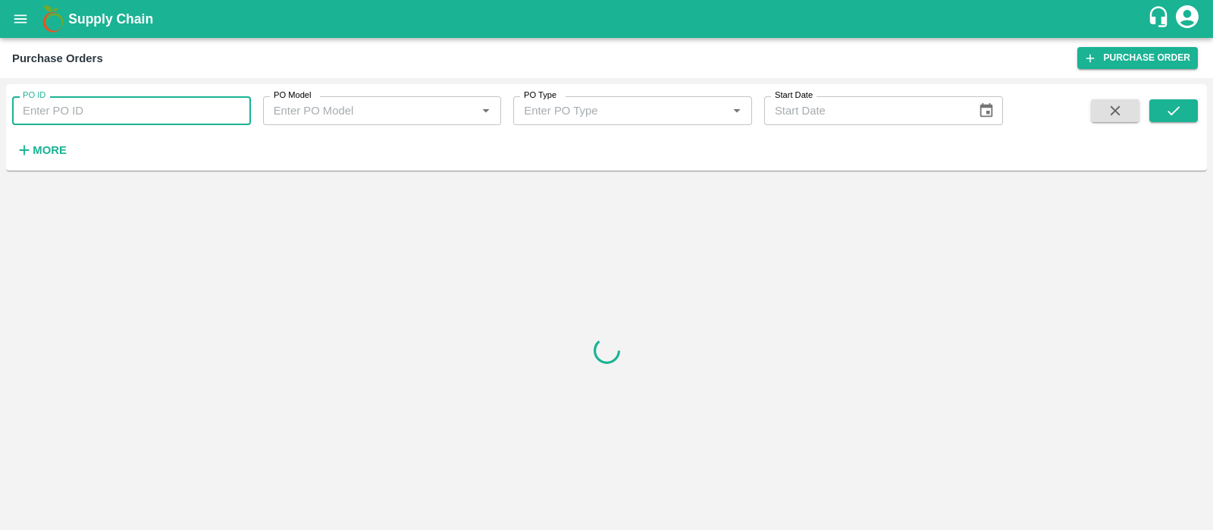
click at [154, 116] on input "PO ID" at bounding box center [131, 110] width 239 height 29
paste input "110007"
type input "110007"
click at [1187, 111] on button "submit" at bounding box center [1173, 110] width 49 height 23
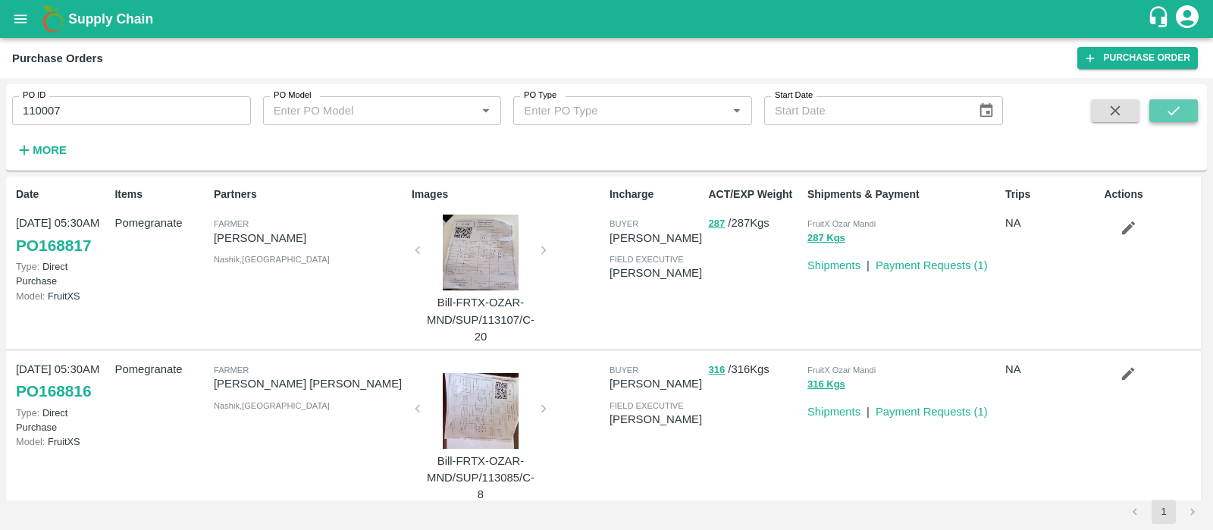
click at [1164, 111] on button "submit" at bounding box center [1173, 110] width 49 height 23
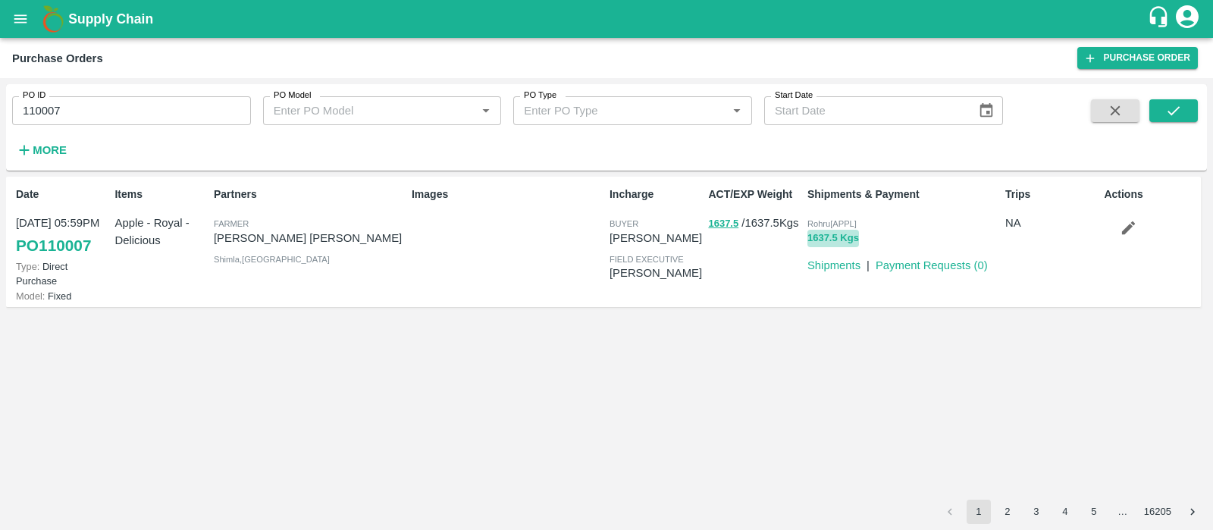
click at [841, 236] on button "1637.5 Kgs" at bounding box center [833, 238] width 52 height 17
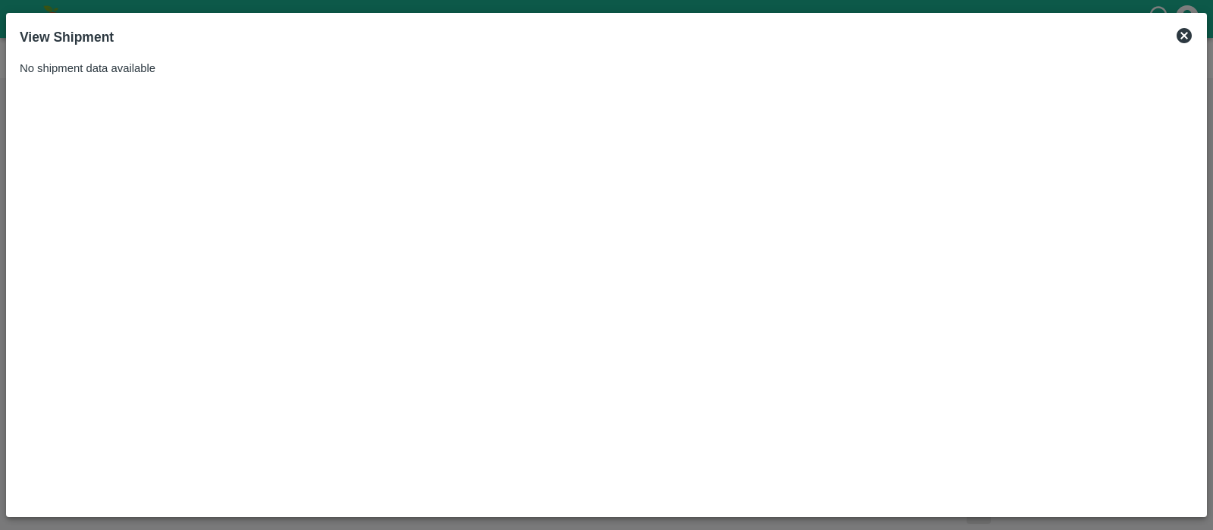
click at [1193, 36] on icon at bounding box center [1184, 36] width 18 height 18
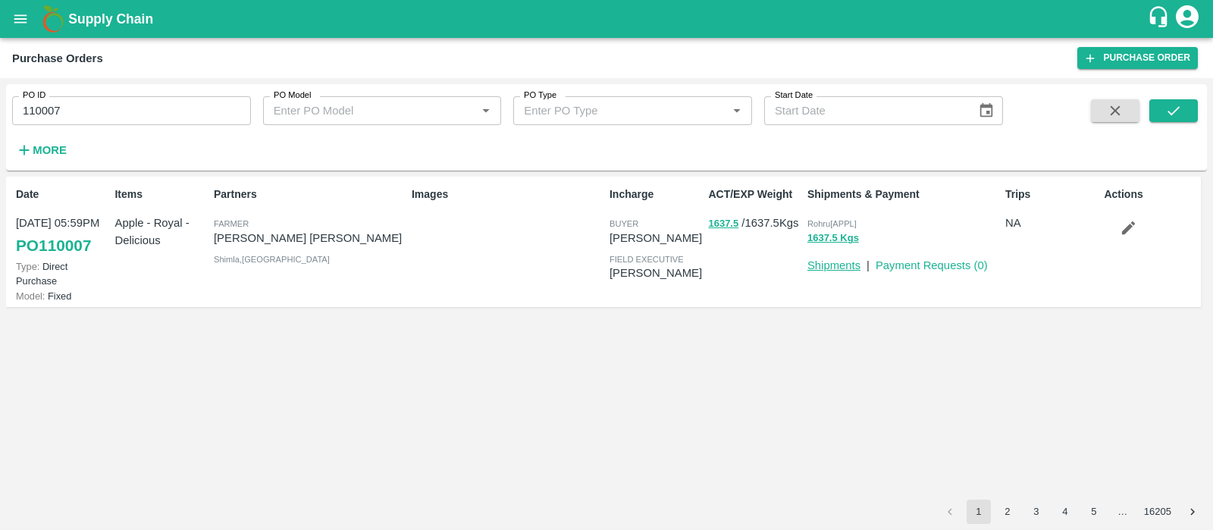
click at [854, 270] on link "Shipments" at bounding box center [833, 265] width 53 height 12
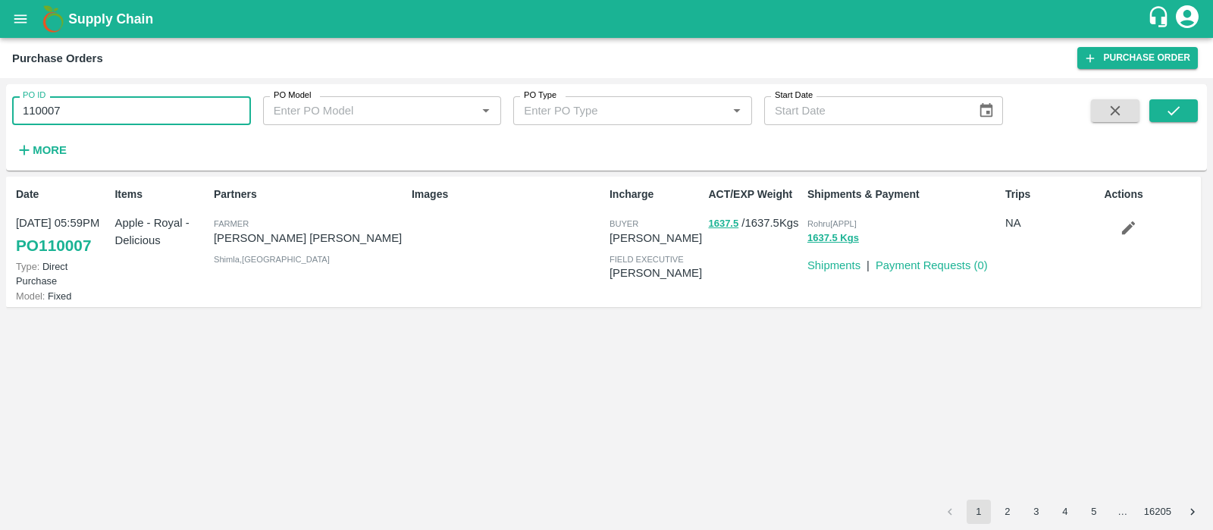
click at [195, 107] on input "110007" at bounding box center [131, 110] width 239 height 29
type input "110006"
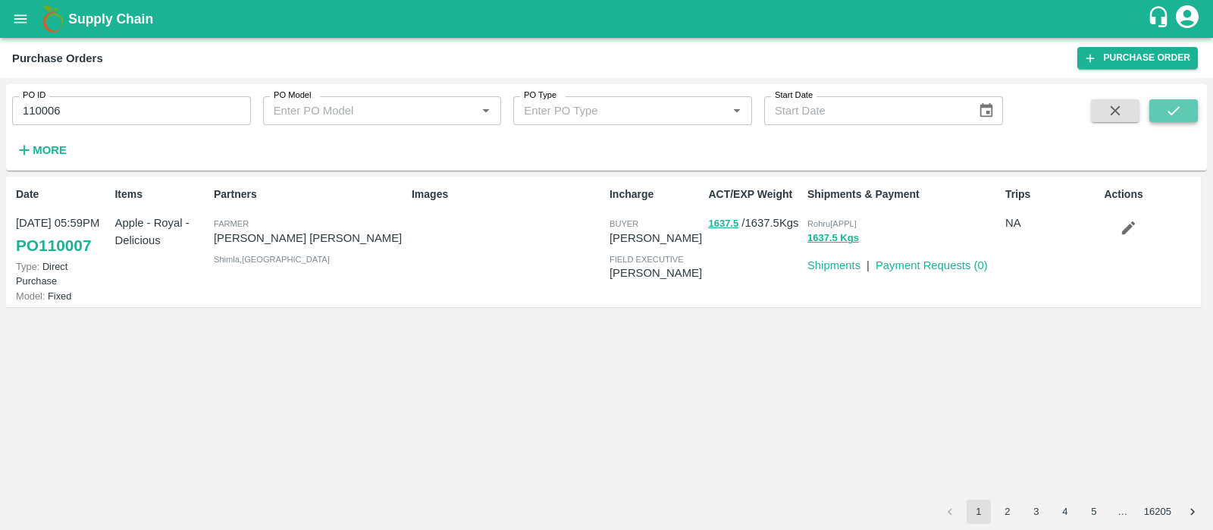
click at [1171, 114] on icon "submit" at bounding box center [1174, 110] width 12 height 9
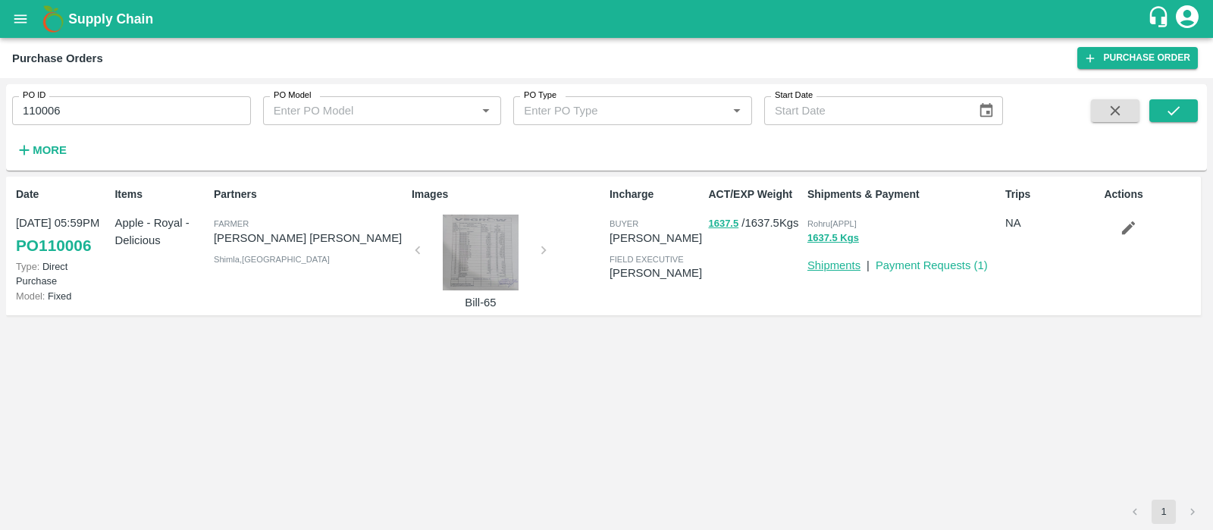
click at [835, 268] on link "Shipments" at bounding box center [833, 265] width 53 height 12
click at [167, 111] on input "110006" at bounding box center [131, 110] width 239 height 29
click at [1168, 108] on icon "submit" at bounding box center [1173, 110] width 17 height 17
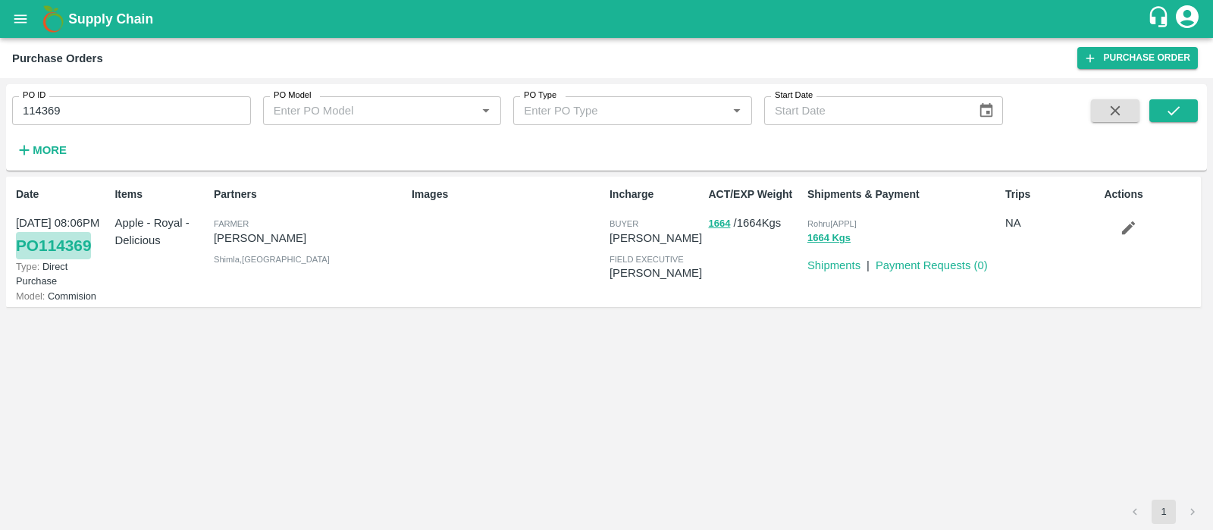
click at [59, 243] on link "PO 114369" at bounding box center [53, 245] width 75 height 27
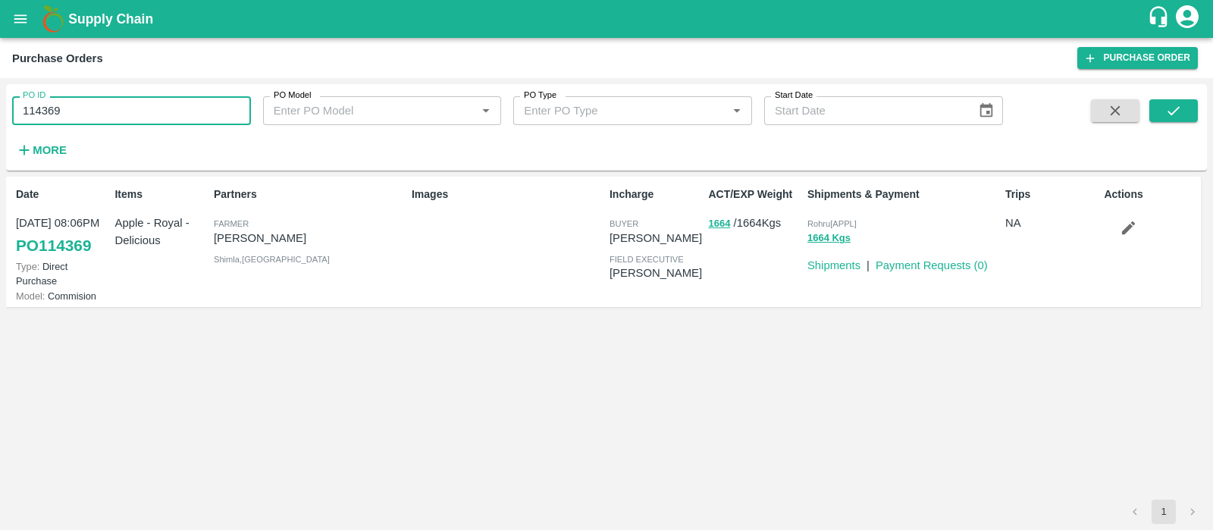
click at [86, 115] on input "114369" at bounding box center [131, 110] width 239 height 29
paste input "text"
type input "115625"
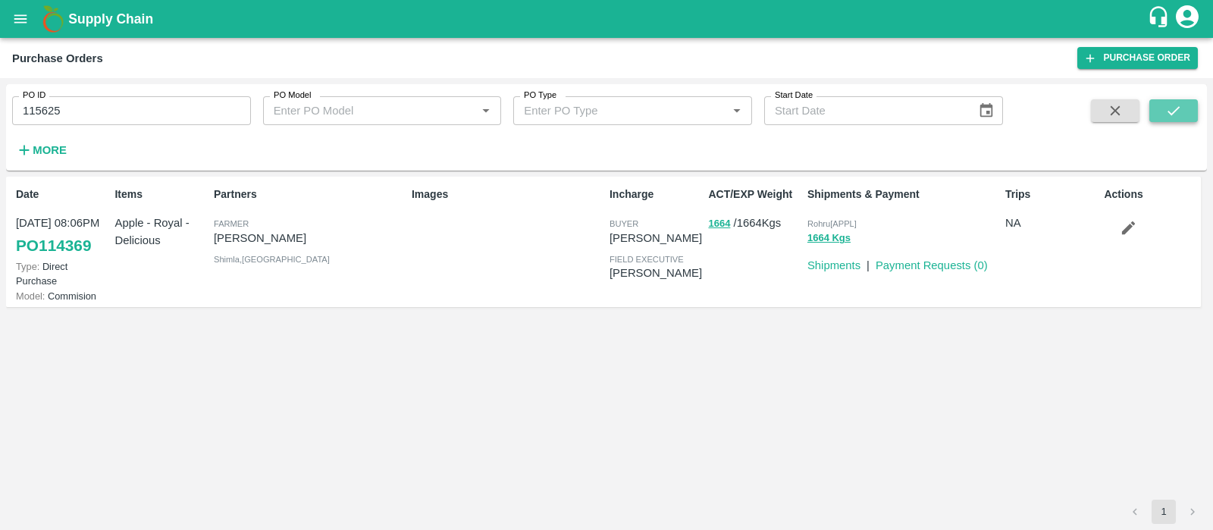
click at [1179, 107] on icon "submit" at bounding box center [1174, 110] width 12 height 9
click at [229, 234] on p "[PERSON_NAME]" at bounding box center [310, 238] width 192 height 17
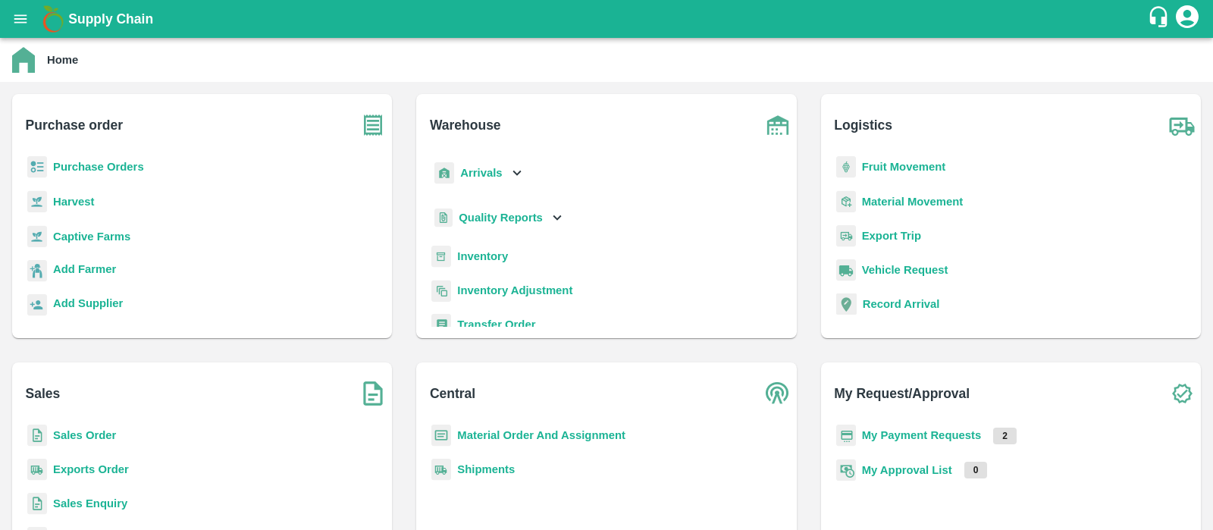
click at [86, 168] on b "Purchase Orders" at bounding box center [98, 167] width 91 height 12
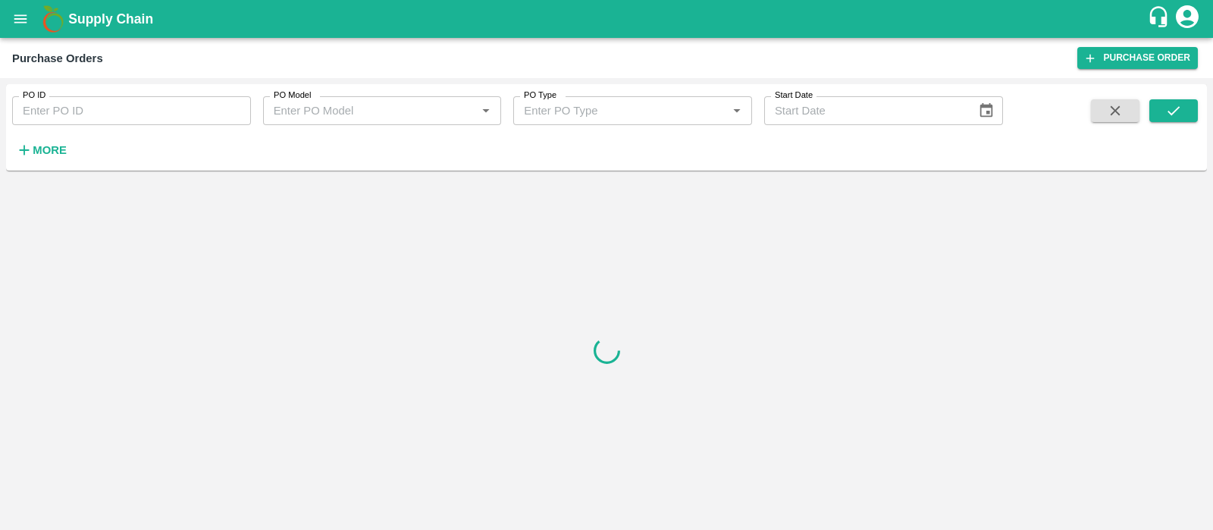
click at [60, 136] on div "More" at bounding box center [35, 144] width 71 height 38
click at [42, 144] on strong "More" at bounding box center [50, 150] width 34 height 12
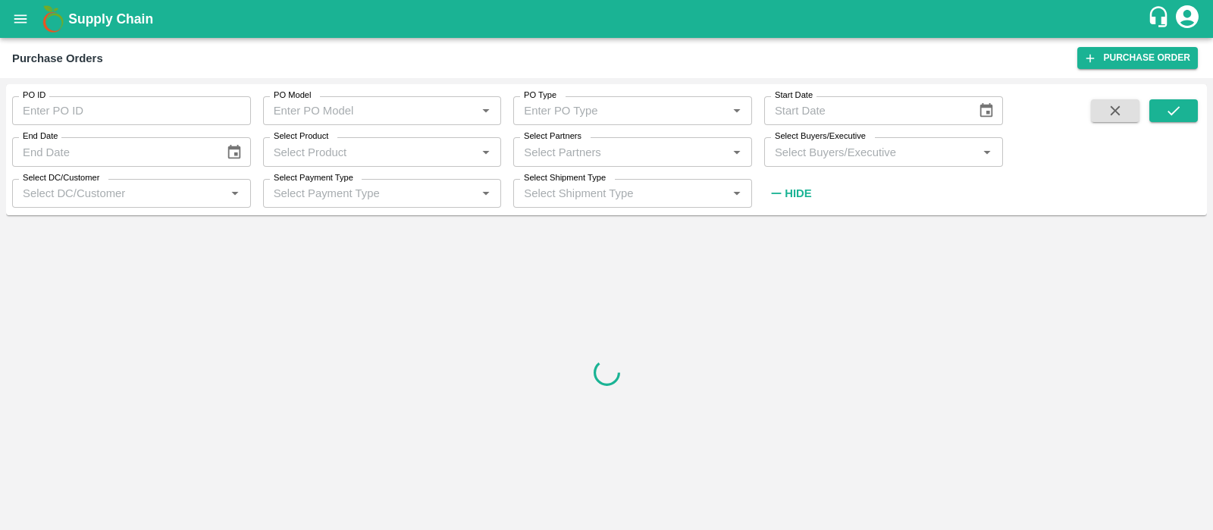
click at [616, 161] on div "Select Partners   *" at bounding box center [632, 151] width 239 height 29
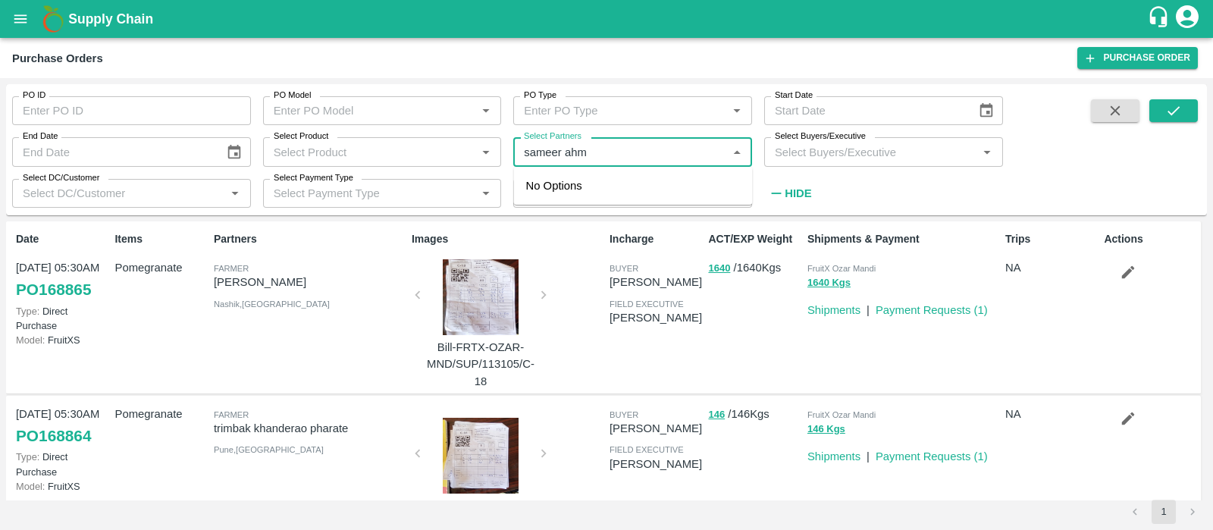
type input "sameer ahme"
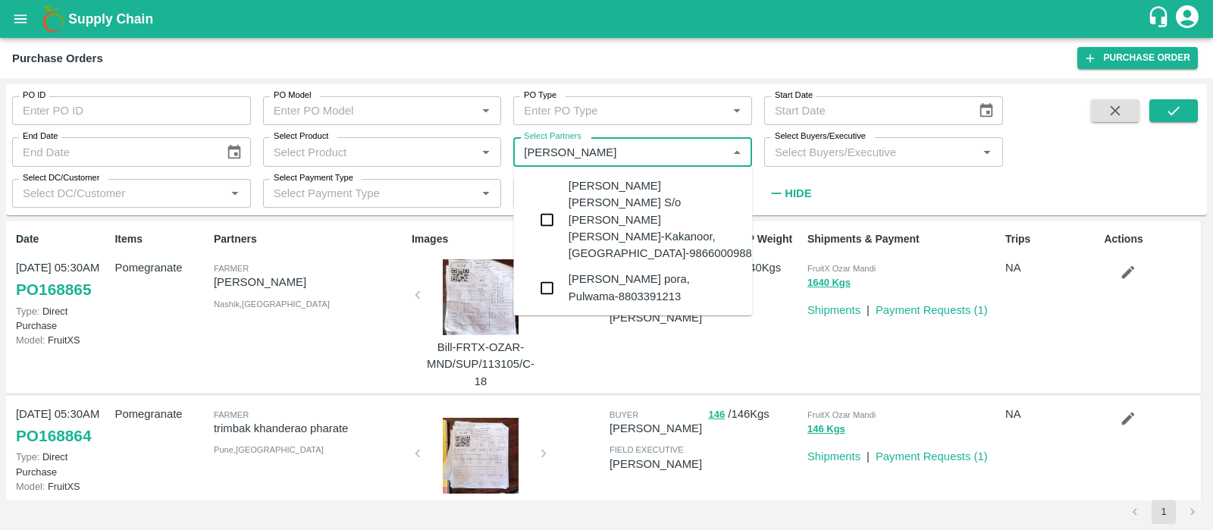
click at [672, 271] on div "SAMEER AHMED-Lasi pora, Pulwama-8803391213" at bounding box center [655, 288] width 172 height 34
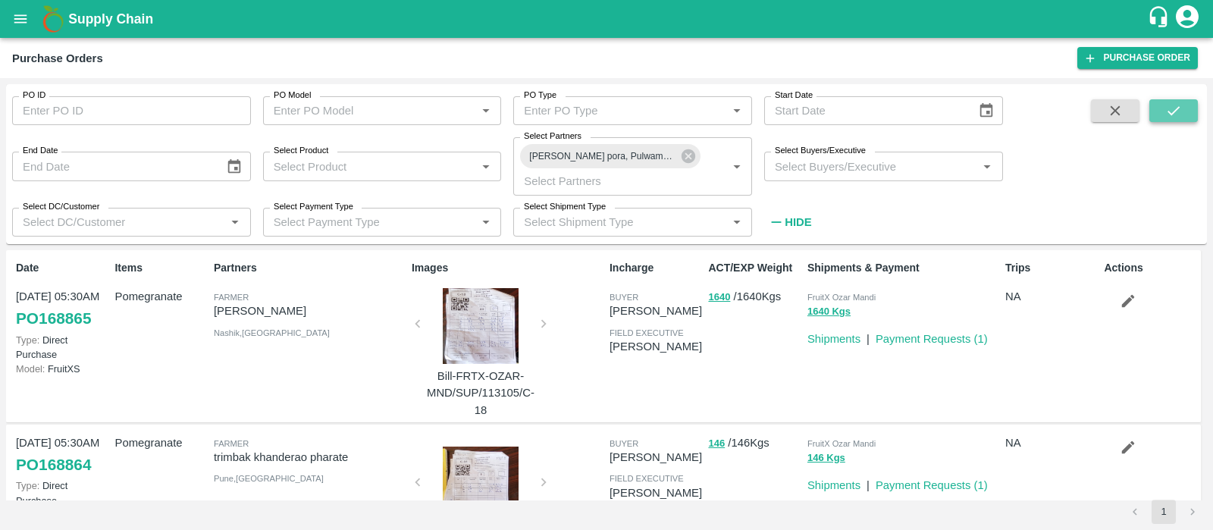
click at [1171, 116] on icon "submit" at bounding box center [1173, 110] width 17 height 17
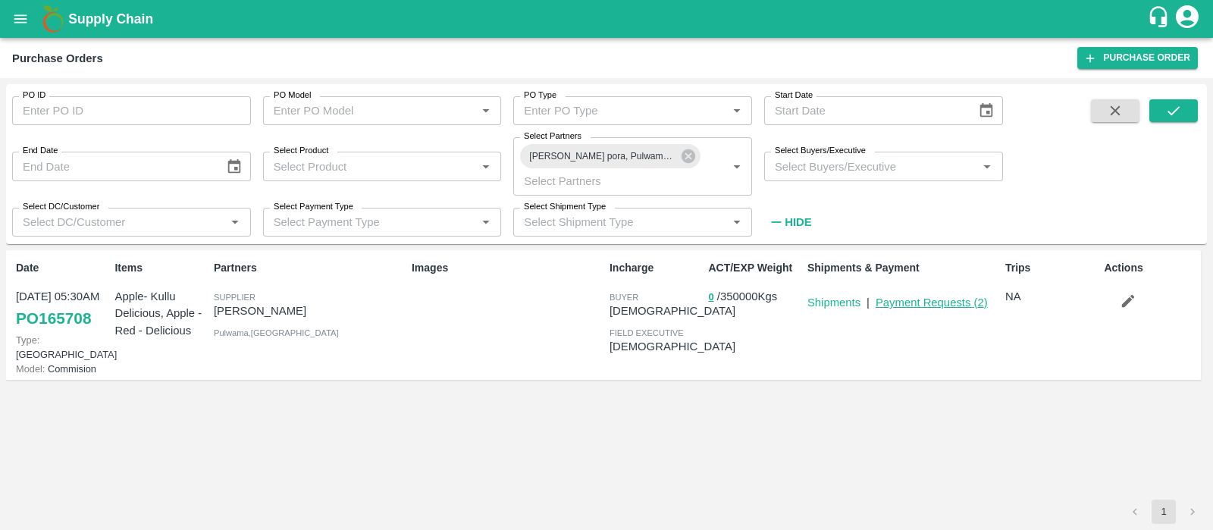
click at [910, 303] on link "Payment Requests ( 2 )" at bounding box center [932, 302] width 112 height 12
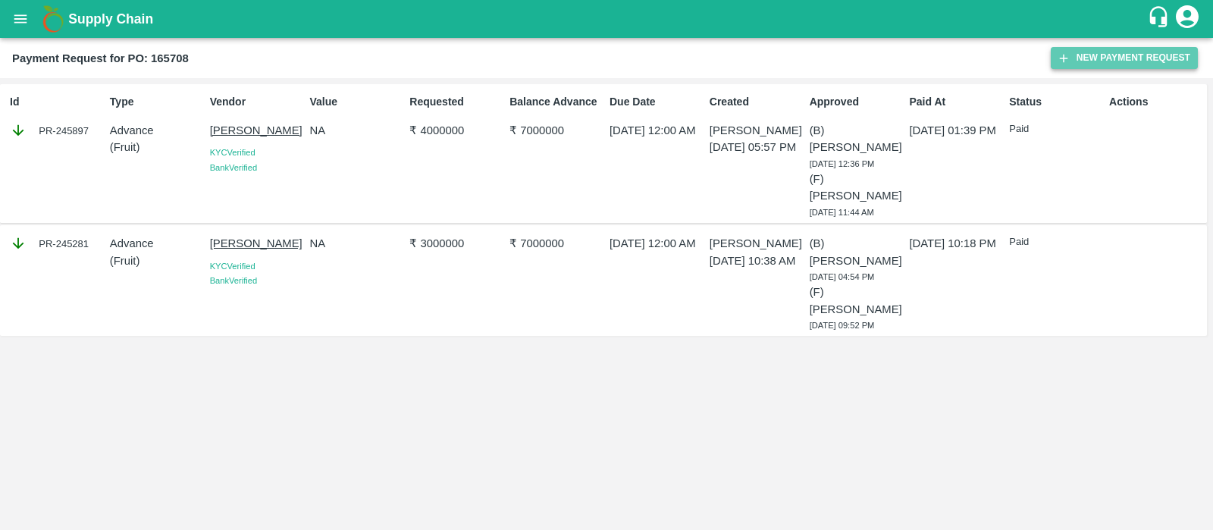
click at [1107, 49] on button "New Payment Request" at bounding box center [1124, 58] width 147 height 22
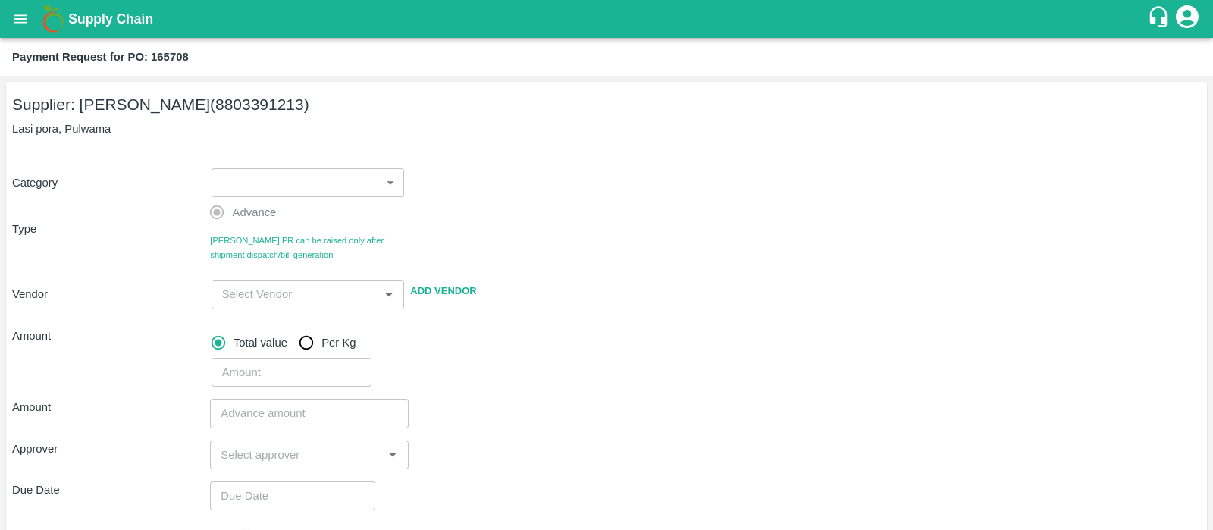
click at [287, 175] on body "Supply Chain Payment Request for PO: 165708 Supplier: [PERSON_NAME] (8803391213…" at bounding box center [606, 265] width 1213 height 530
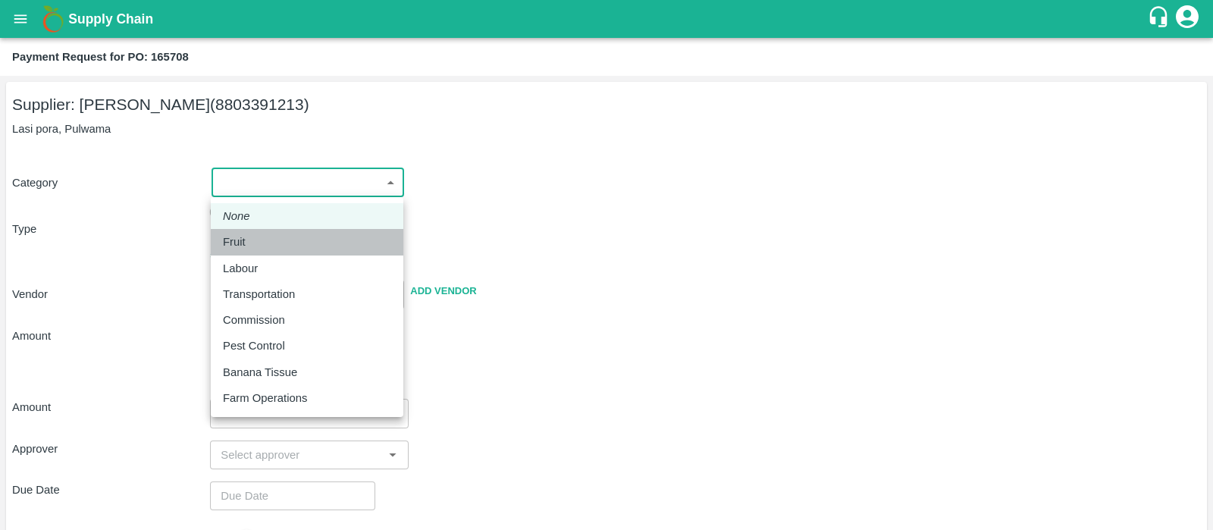
click at [283, 240] on div "Fruit" at bounding box center [307, 242] width 168 height 17
type input "1"
type input "[PERSON_NAME] - 8803391213(Supplier)"
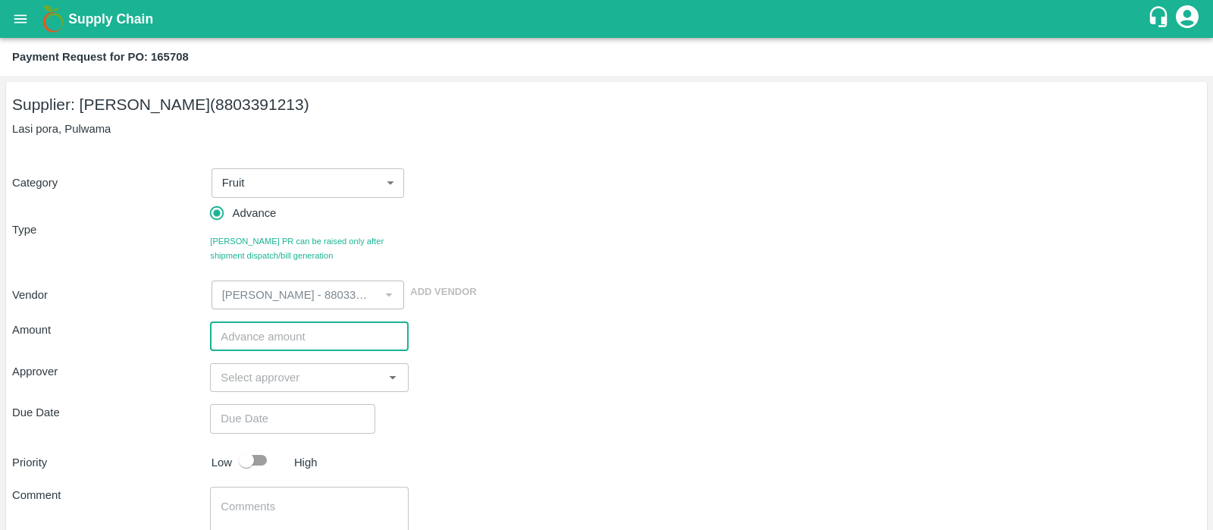
click at [291, 335] on input "number" at bounding box center [309, 335] width 198 height 29
type input "5"
type input "5000000"
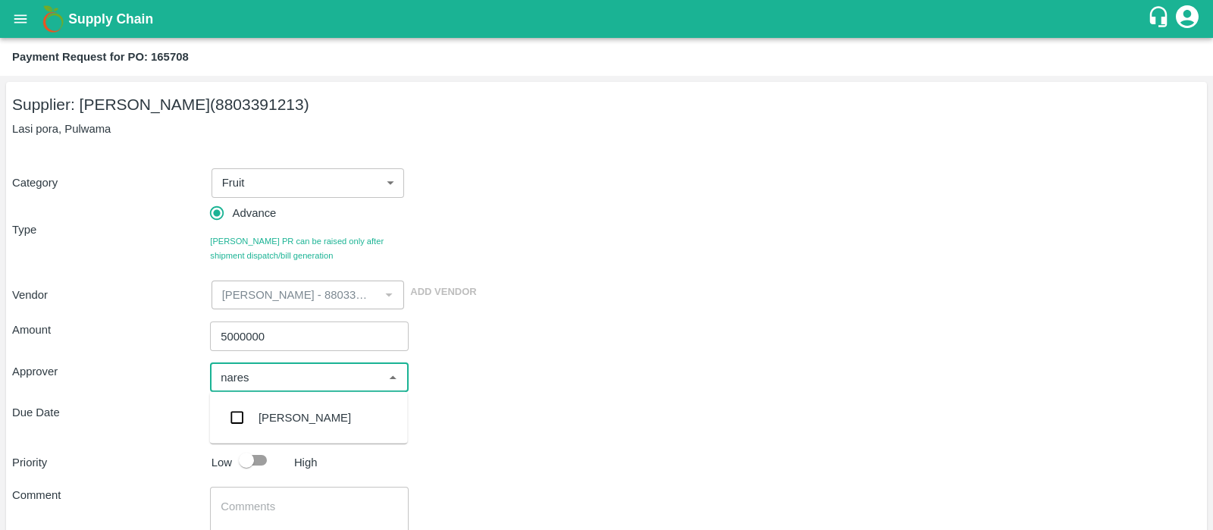
type input "naresh"
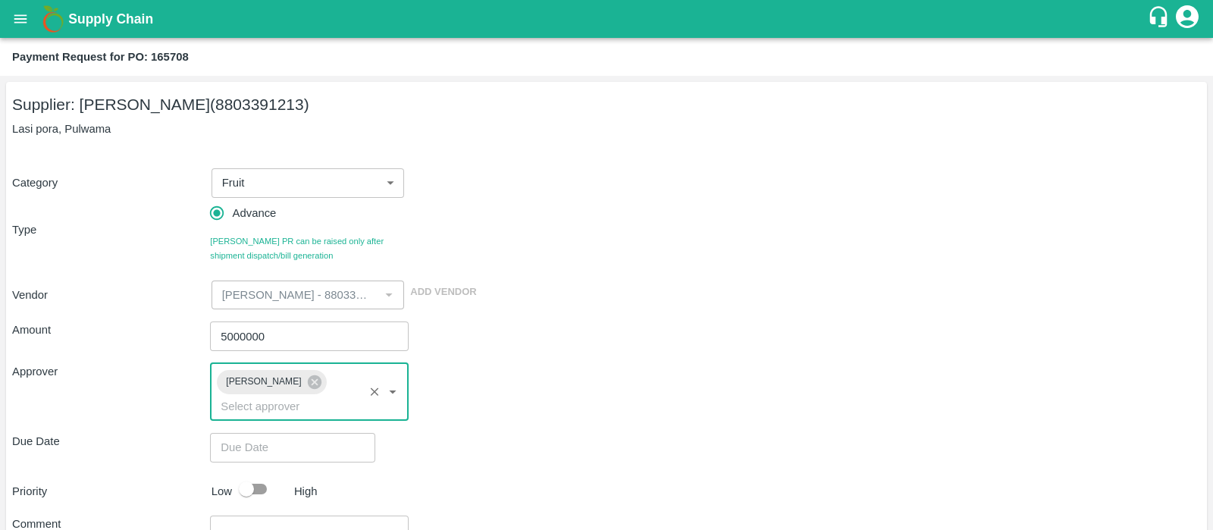
type input "DD/MM/YYYY hh:mm aa"
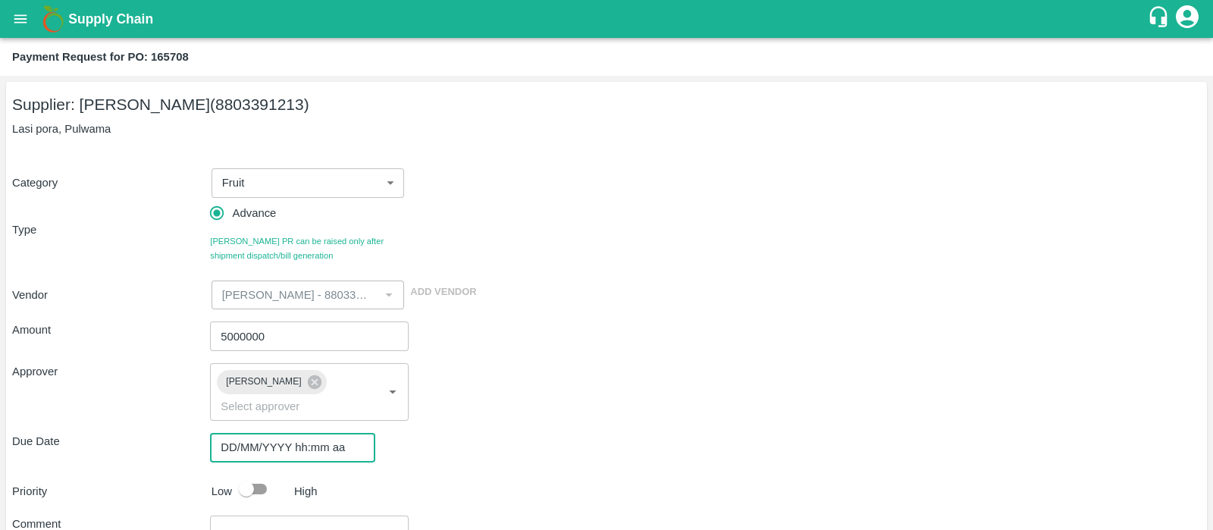
click at [245, 433] on input "DD/MM/YYYY hh:mm aa" at bounding box center [287, 447] width 155 height 29
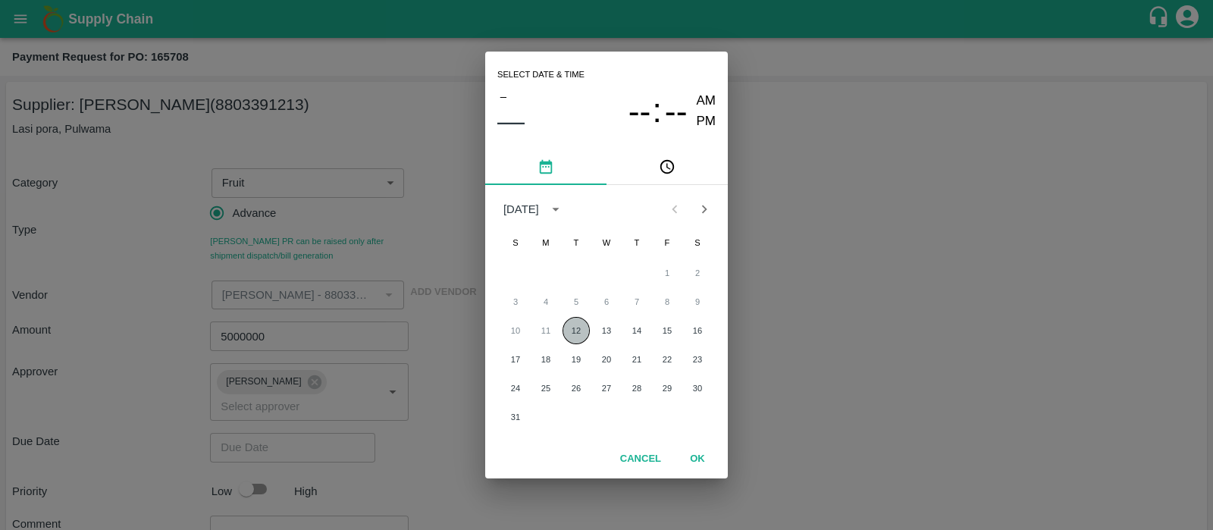
click at [582, 336] on button "12" at bounding box center [576, 330] width 27 height 27
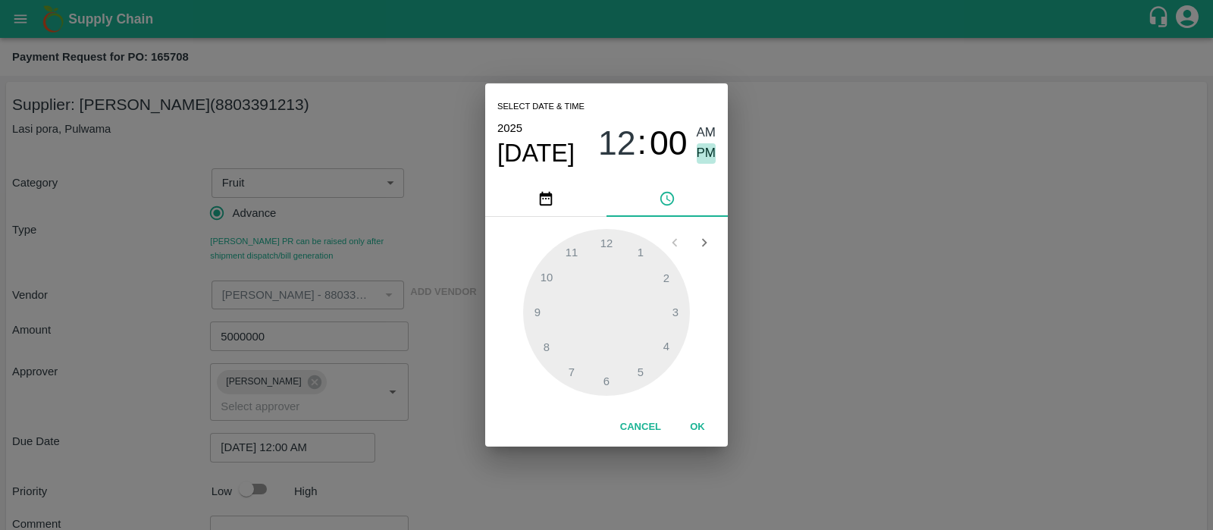
click at [703, 146] on span "PM" at bounding box center [707, 153] width 20 height 20
click at [638, 371] on div at bounding box center [606, 312] width 167 height 167
type input "12/08/2025 05:00 PM"
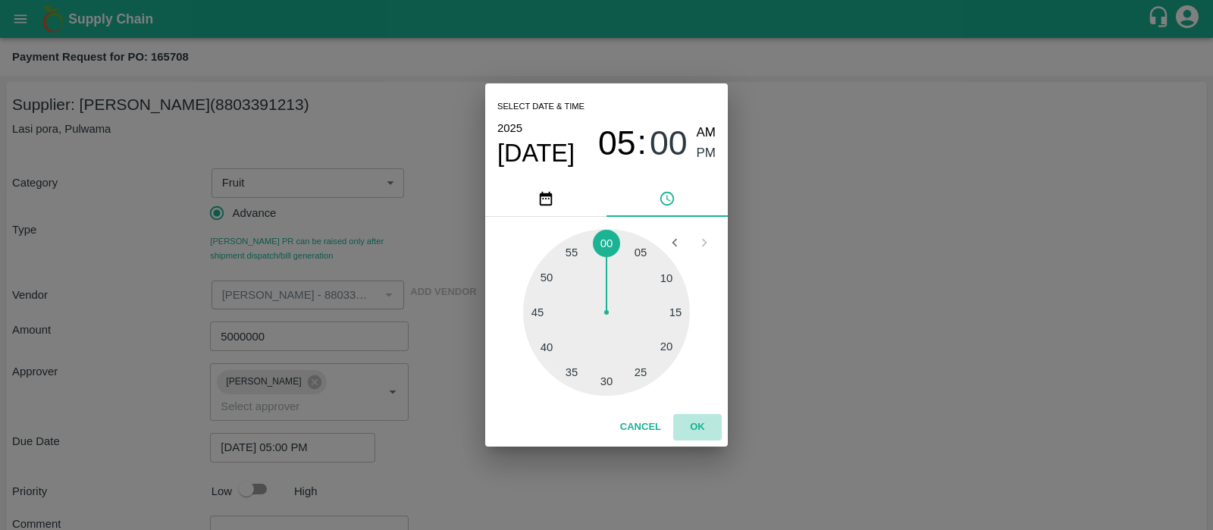
click at [698, 422] on button "OK" at bounding box center [697, 427] width 49 height 27
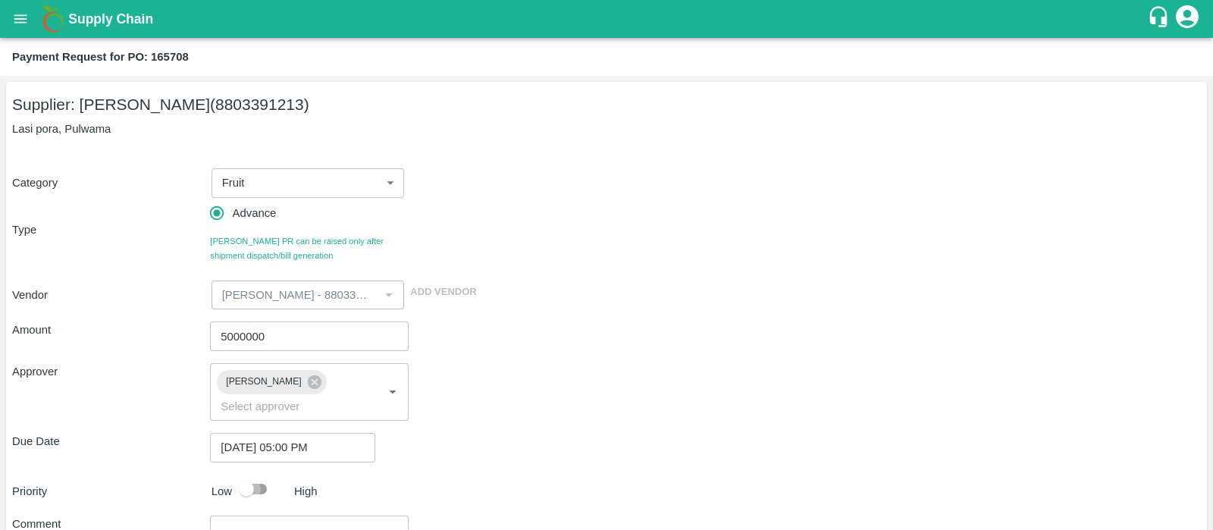
click at [250, 475] on input "checkbox" at bounding box center [246, 489] width 86 height 29
checkbox input "true"
click at [530, 476] on div "Priority Low High" at bounding box center [603, 489] width 1195 height 29
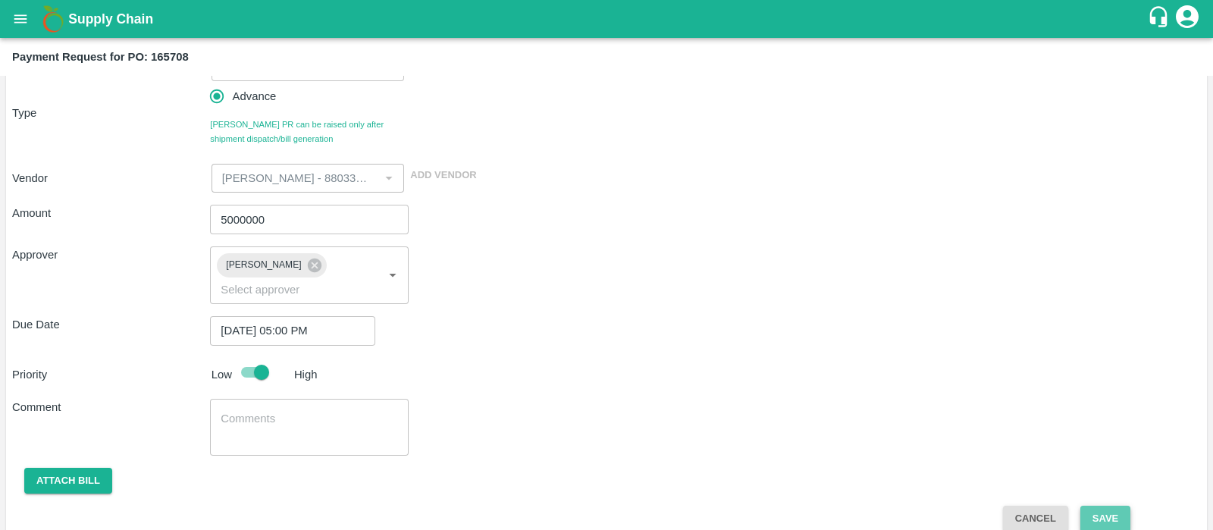
click at [1096, 506] on button "Save" at bounding box center [1105, 519] width 50 height 27
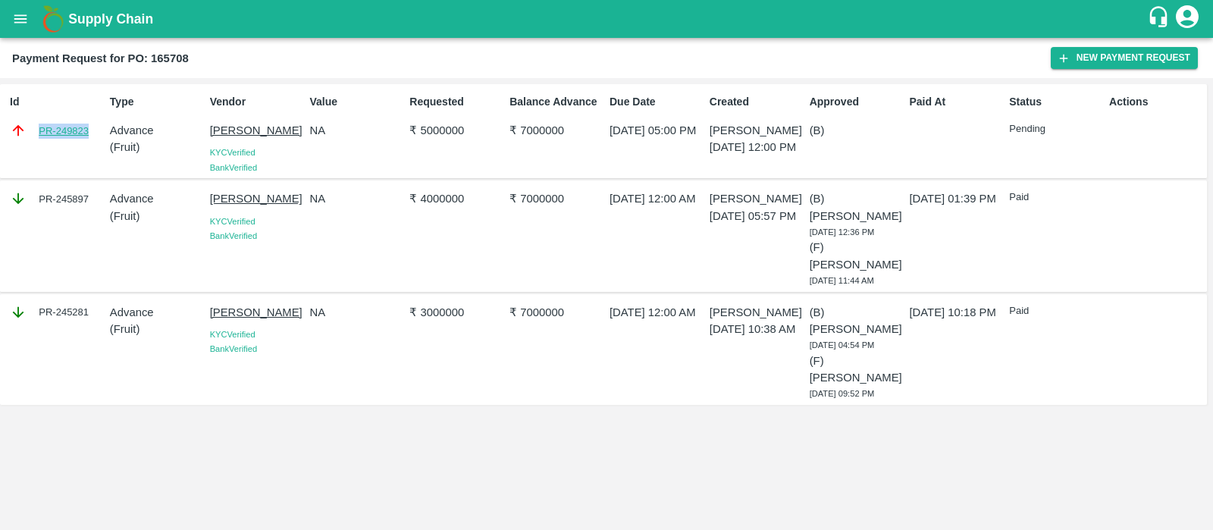
drag, startPoint x: 94, startPoint y: 130, endPoint x: 39, endPoint y: 131, distance: 55.4
click at [39, 131] on div "PR-249823" at bounding box center [57, 130] width 94 height 17
copy link "PR-249823"
